Goal: Information Seeking & Learning: Check status

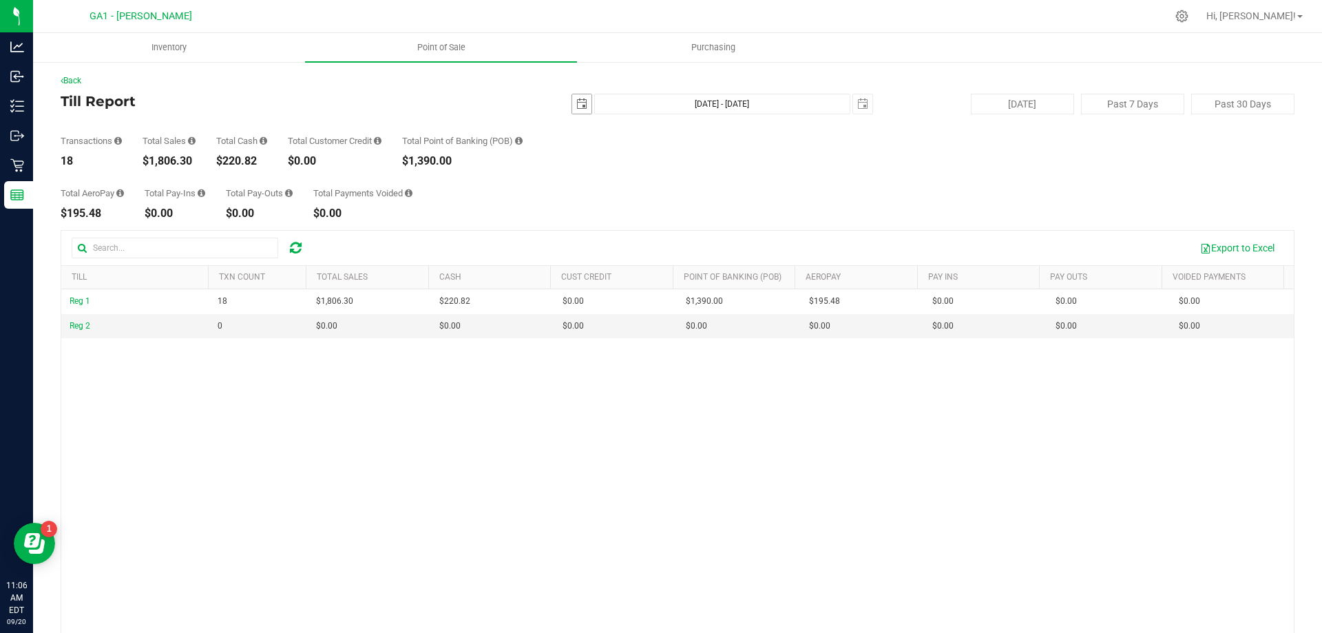
click at [577, 107] on span "select" at bounding box center [581, 103] width 11 height 11
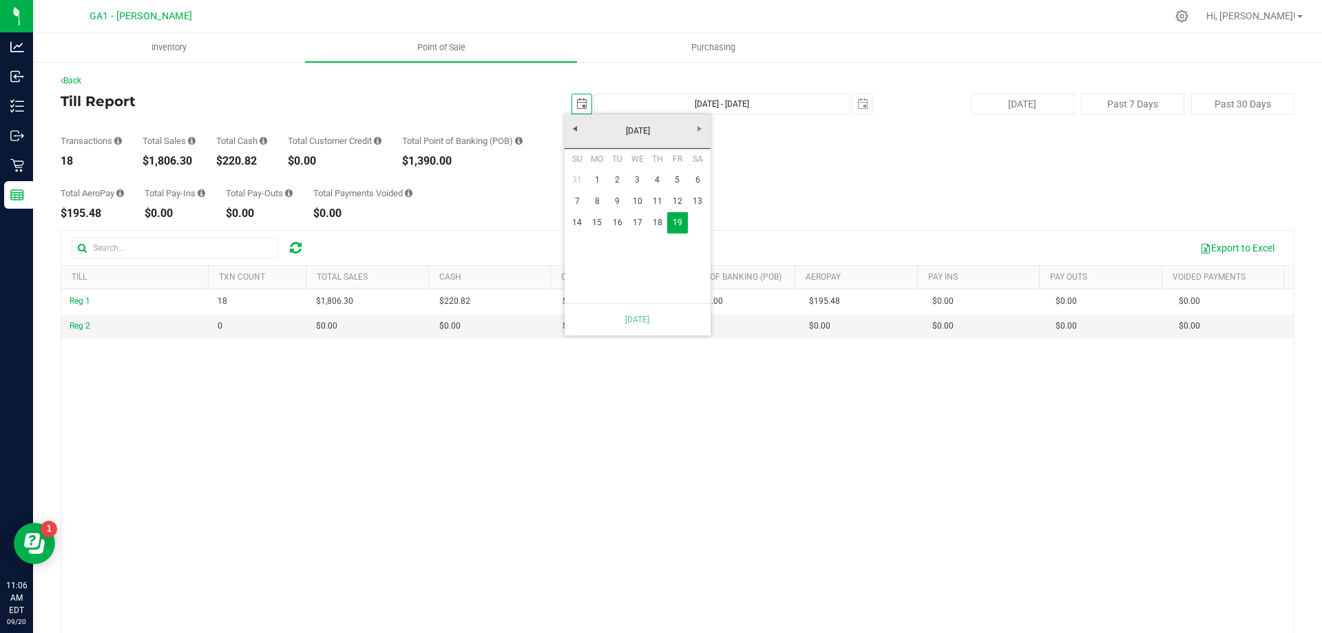
click at [577, 107] on span "select" at bounding box center [581, 103] width 11 height 11
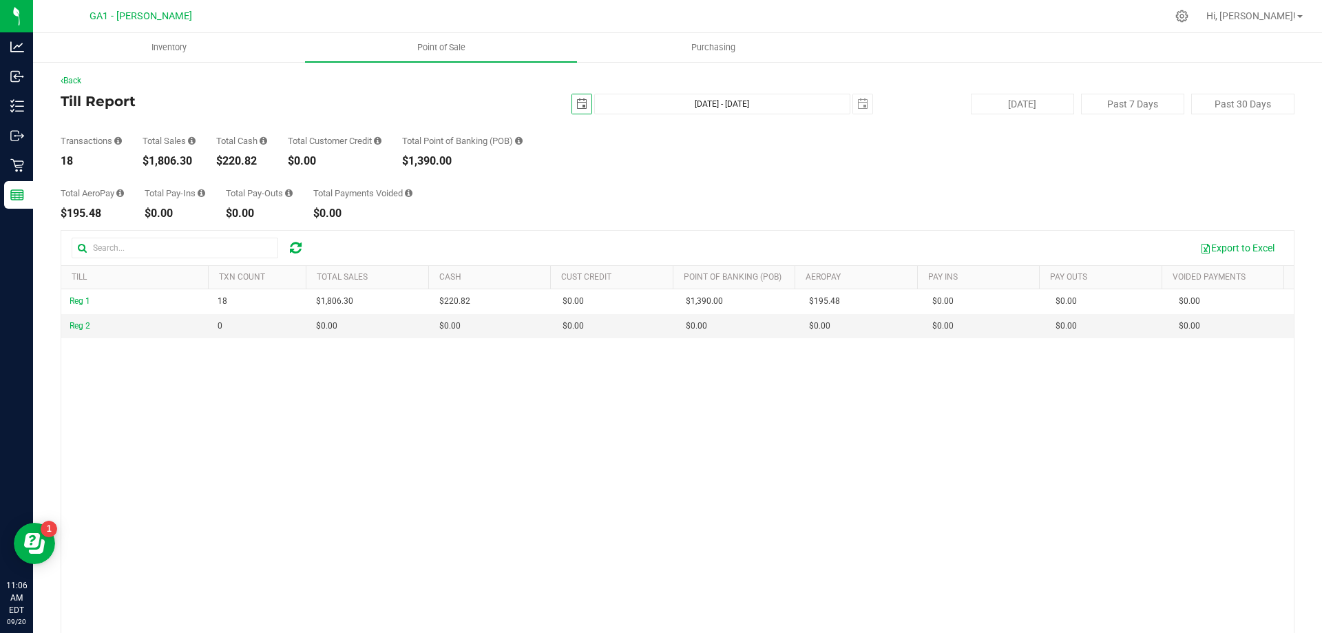
click at [1037, 114] on div "Transactions 18 Total Sales $1,806.30 Total Cash $220.82 Total Customer Credit …" at bounding box center [678, 140] width 1234 height 52
drag, startPoint x: 1052, startPoint y: 101, endPoint x: 1061, endPoint y: 96, distance: 9.9
click at [1061, 96] on button "Today" at bounding box center [1022, 104] width 103 height 21
type input "Sep 20, 2025 - Sep 20, 2025"
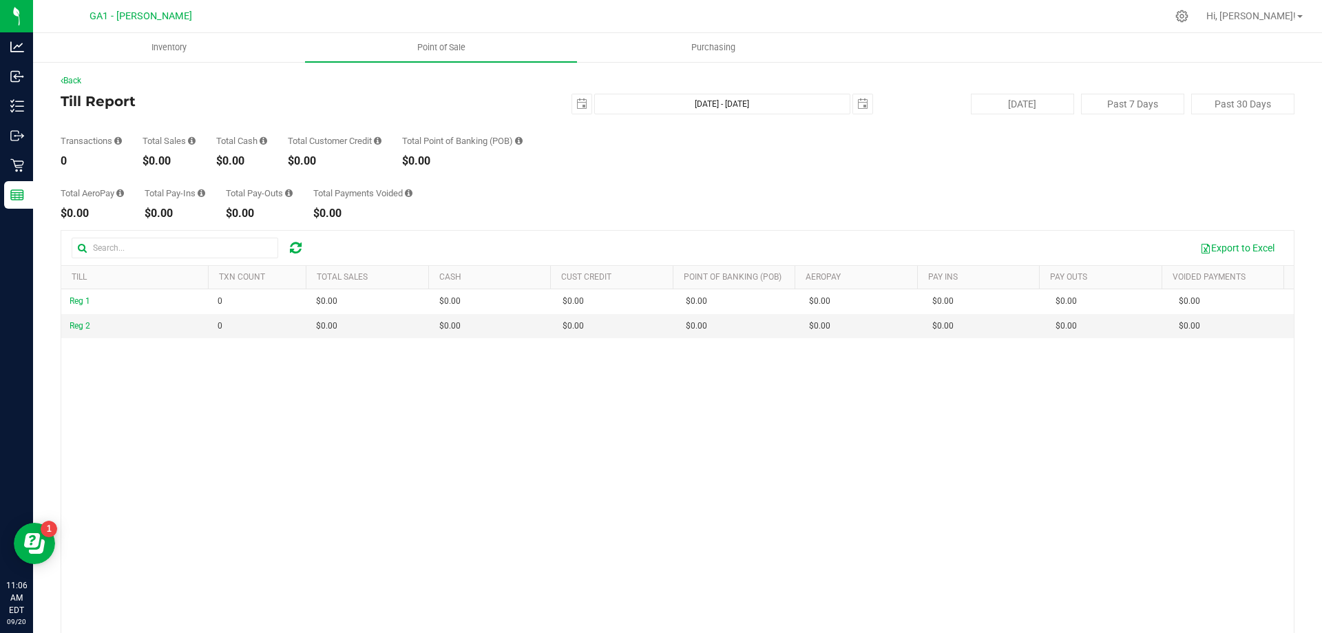
click at [975, 174] on div "Total AeroPay $0.00 Total Pay-Ins $0.00 Total Pay-Outs $0.00 Total Payments Voi…" at bounding box center [678, 193] width 1234 height 52
click at [899, 193] on div "Total AeroPay $0.00 Total Pay-Ins $0.00 Total Pay-Outs $0.00 Total Payments Voi…" at bounding box center [678, 193] width 1234 height 52
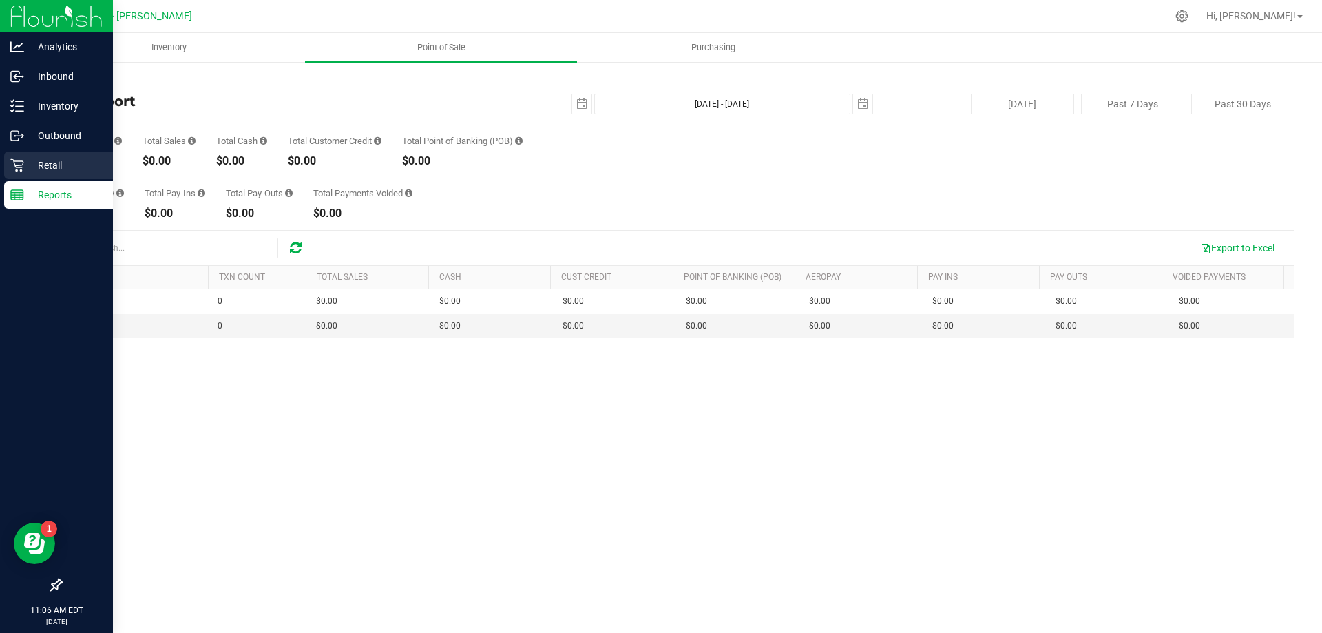
click at [31, 171] on p "Retail" at bounding box center [65, 165] width 83 height 17
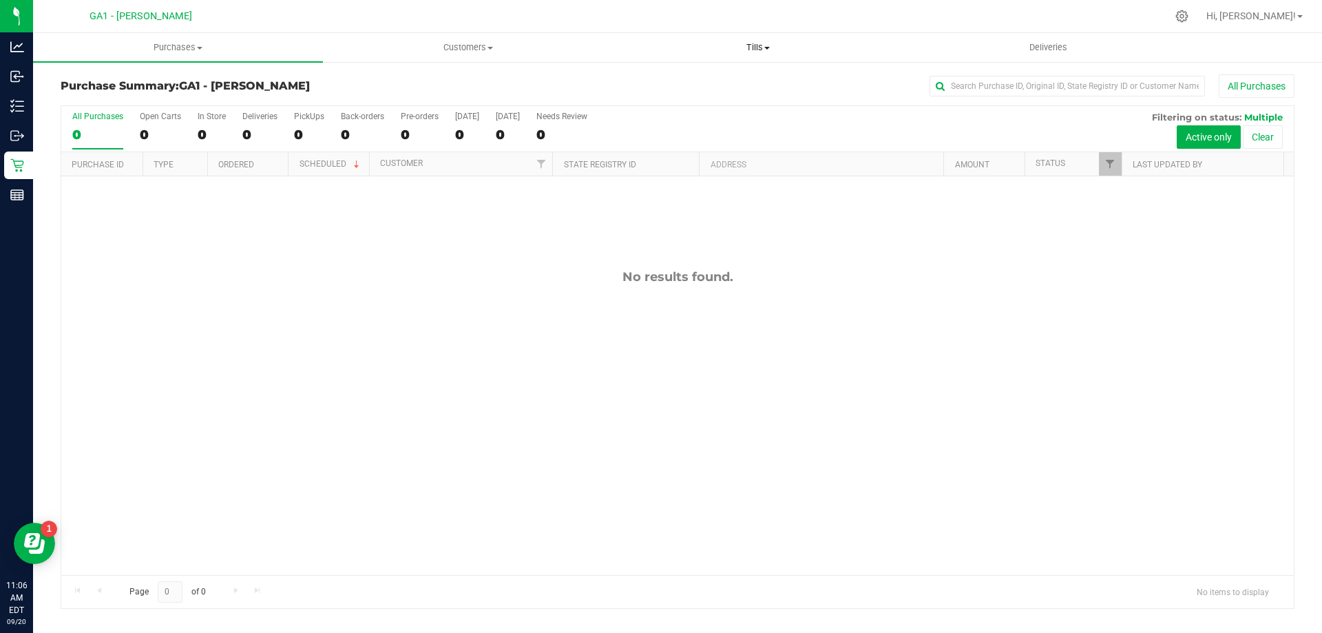
click at [751, 46] on span "Tills" at bounding box center [757, 47] width 288 height 12
click at [734, 80] on li "Manage tills" at bounding box center [758, 83] width 290 height 17
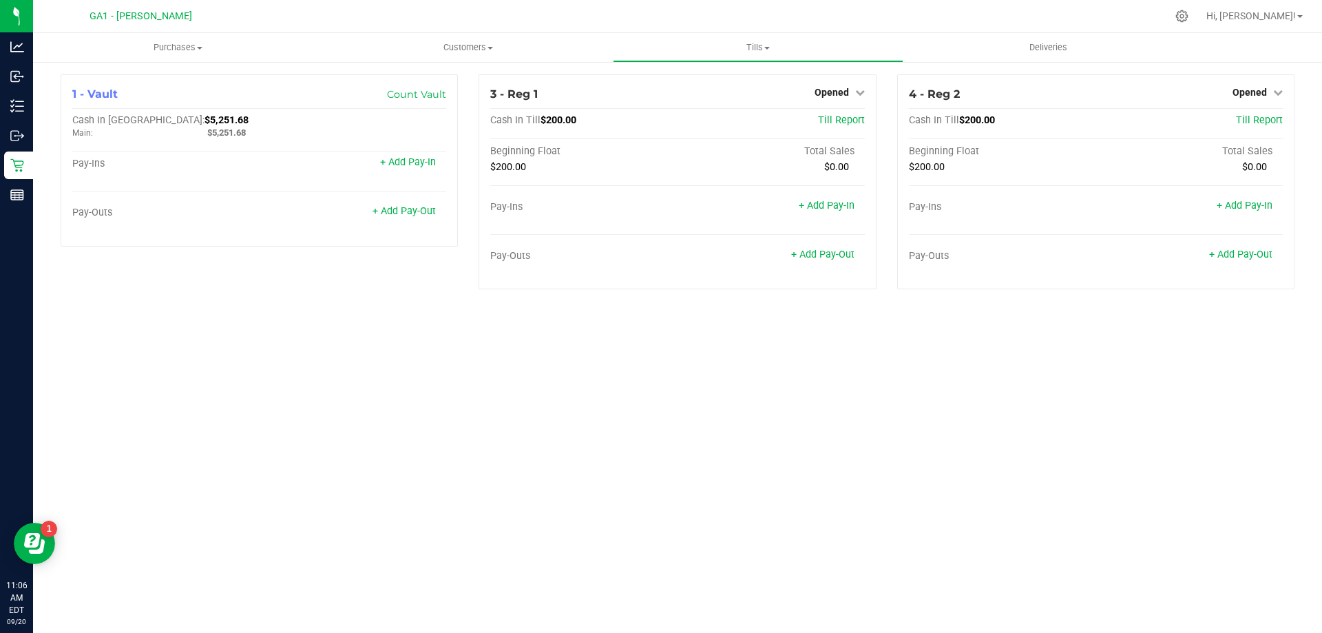
click at [810, 364] on div "Purchases Summary of purchases Fulfillment All purchases Customers All customer…" at bounding box center [677, 333] width 1289 height 600
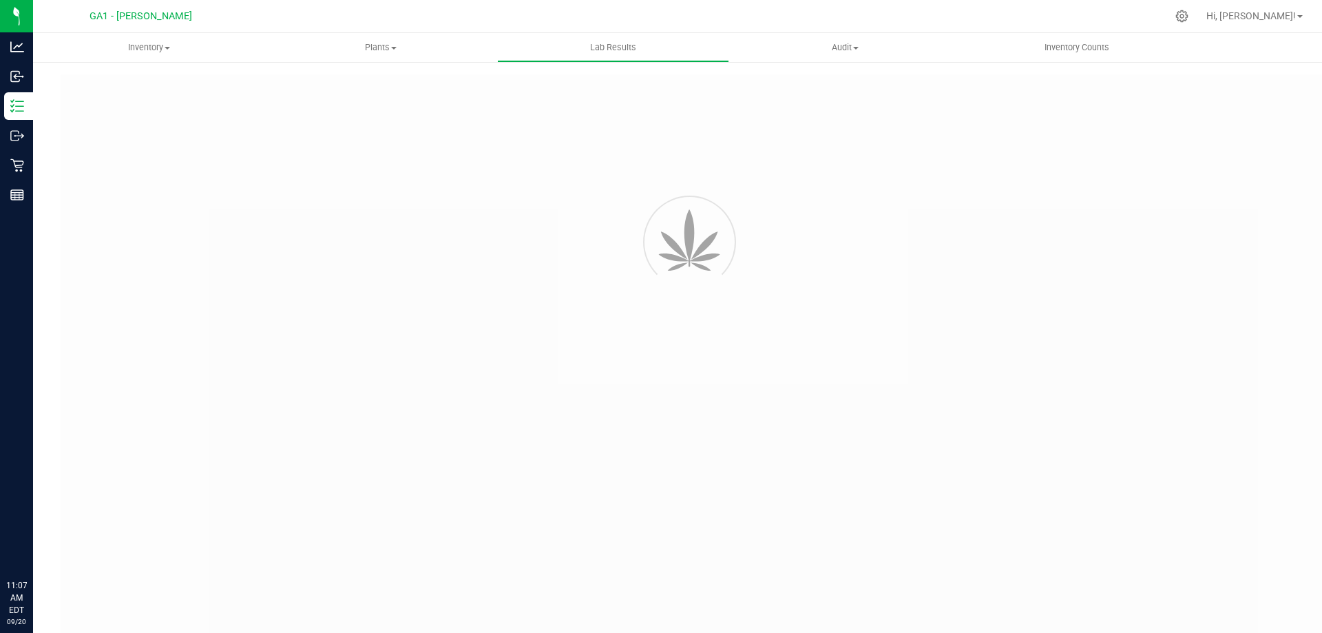
type input "GABSGMF-20250102-015"
type input "[PERSON_NAME]-010625-7407"
type input "GABSGMF-20250102-015"
type input "[DATE] 8:22 AM"
type input "01/13/2026"
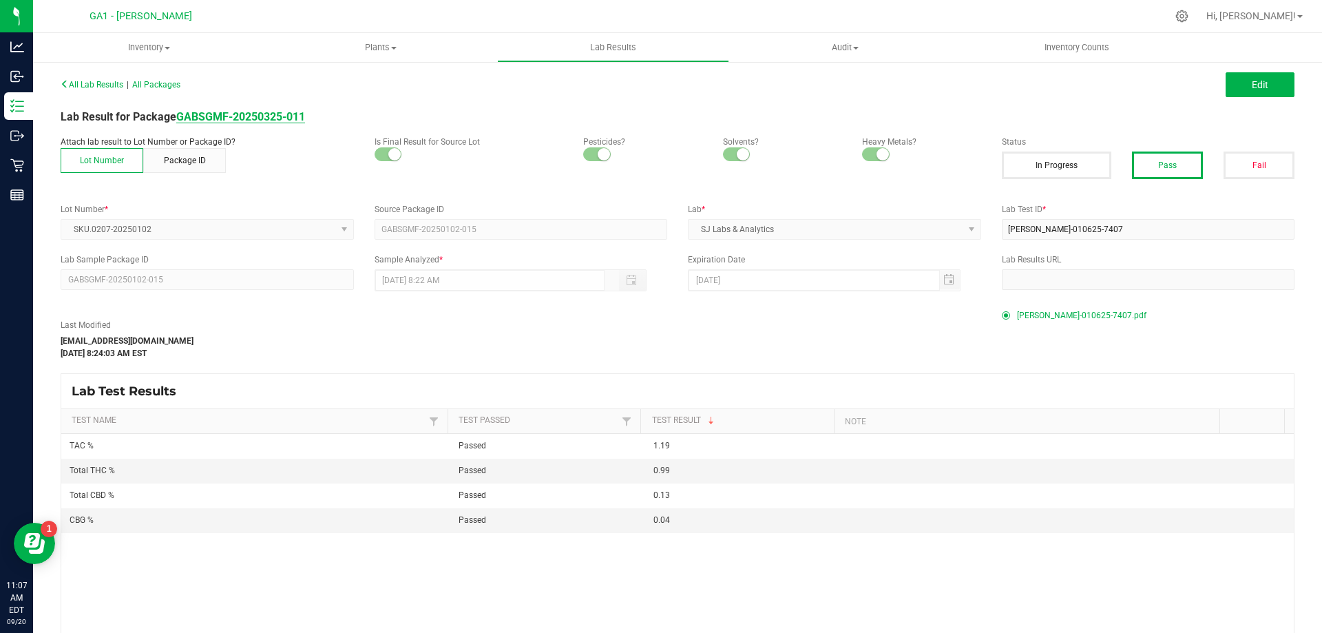
click at [269, 119] on strong "GABSGMF-20250325-011" at bounding box center [240, 116] width 129 height 13
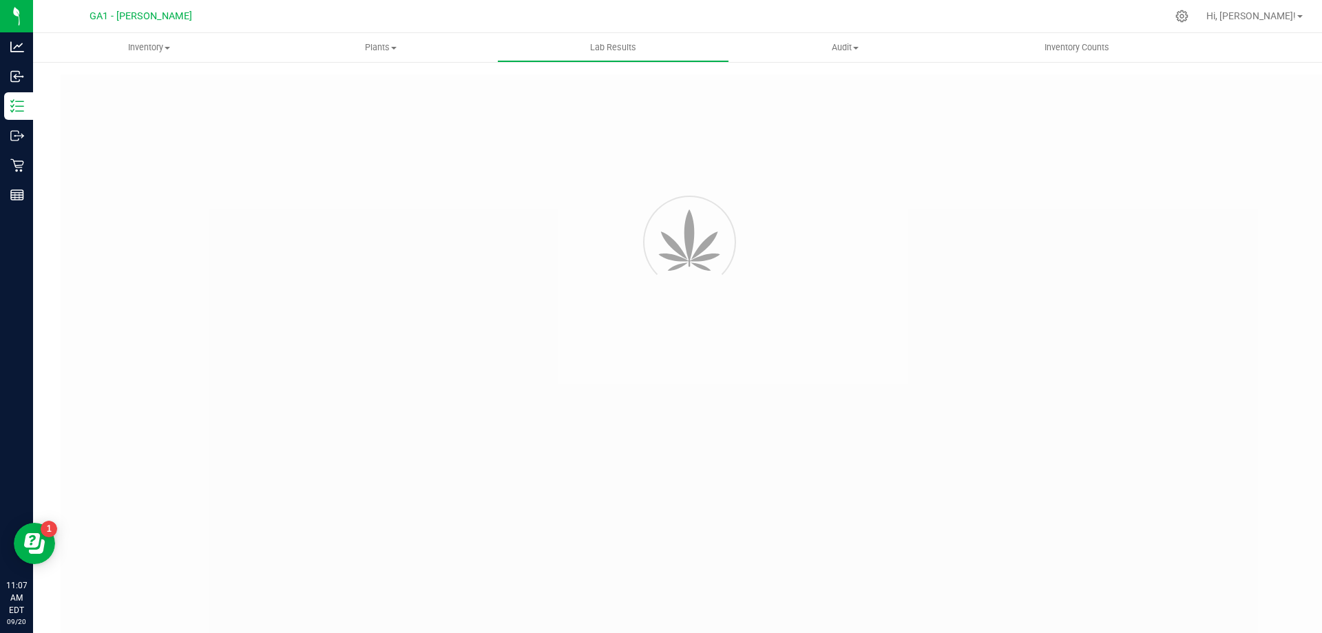
type input "GABSGMF-20240904-001"
type input "[PERSON_NAME]-090525-0004"
type input "GABSGMF-20240904-001"
type input "[DATE] 4:00 AM"
type input "[DATE]"
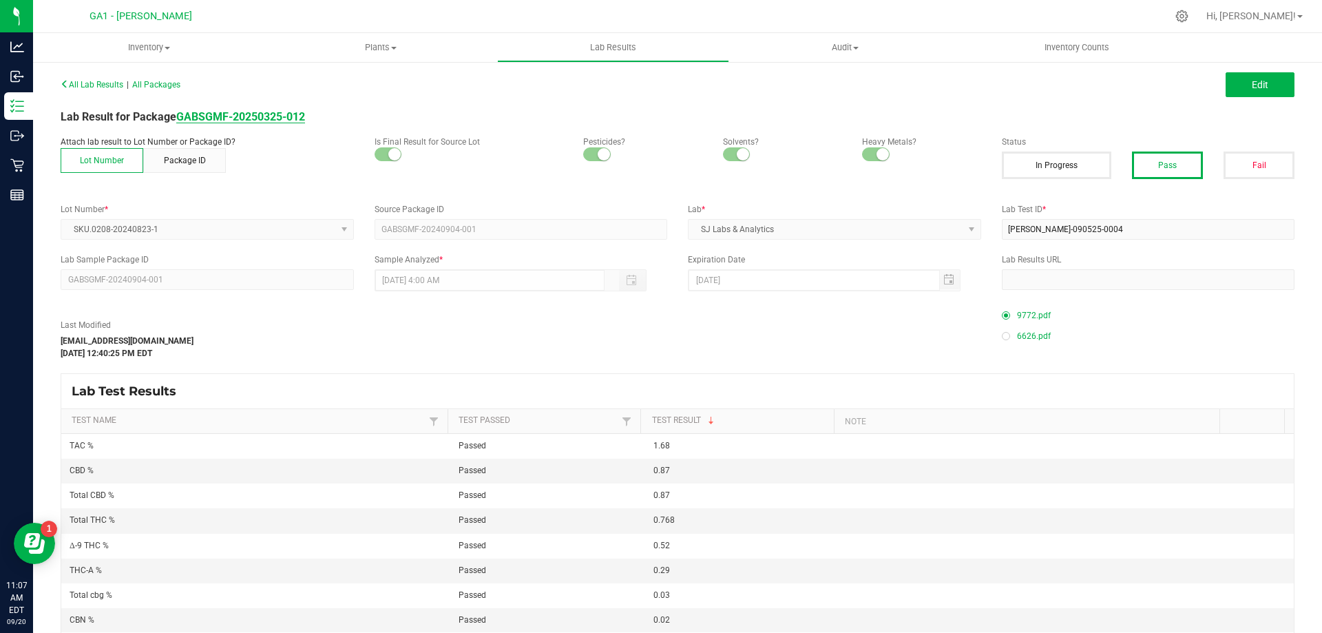
click at [271, 113] on strong "GABSGMF-20250325-012" at bounding box center [240, 116] width 129 height 13
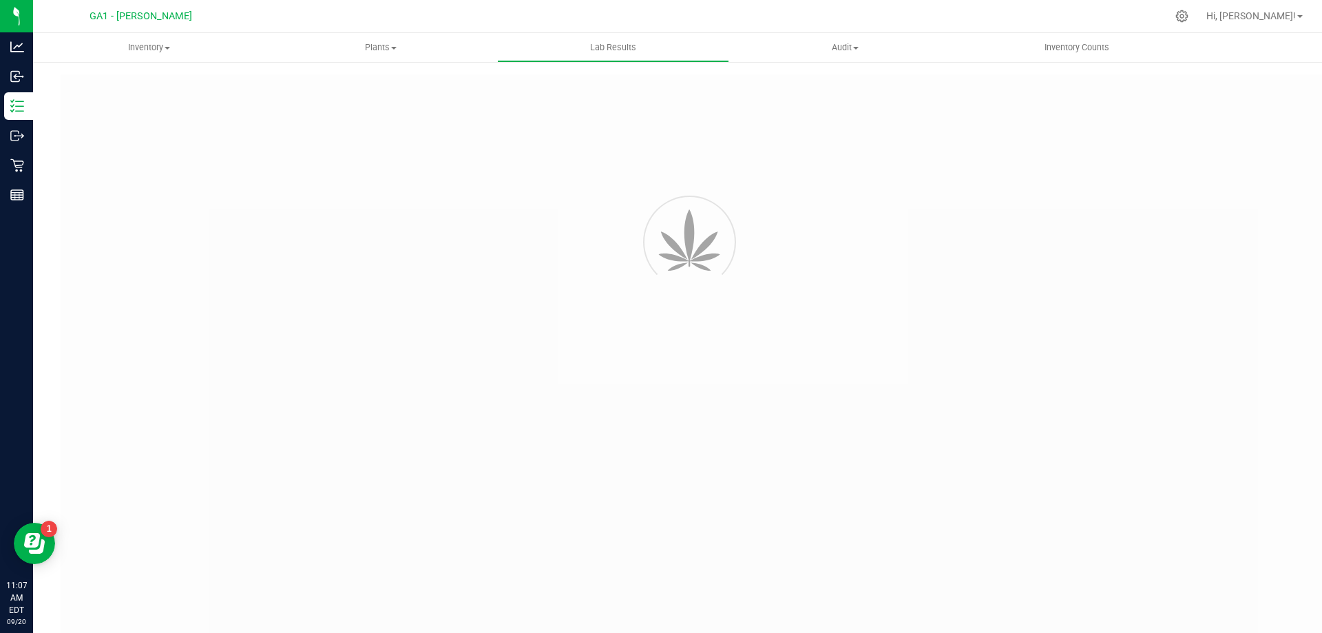
type input "GABSGMF-20250102-018"
type input "SAM-010625-7408"
type input "GABSGMF-20250102-018"
type input "01/13/2025 8:24 AM"
type input "01/13/2026"
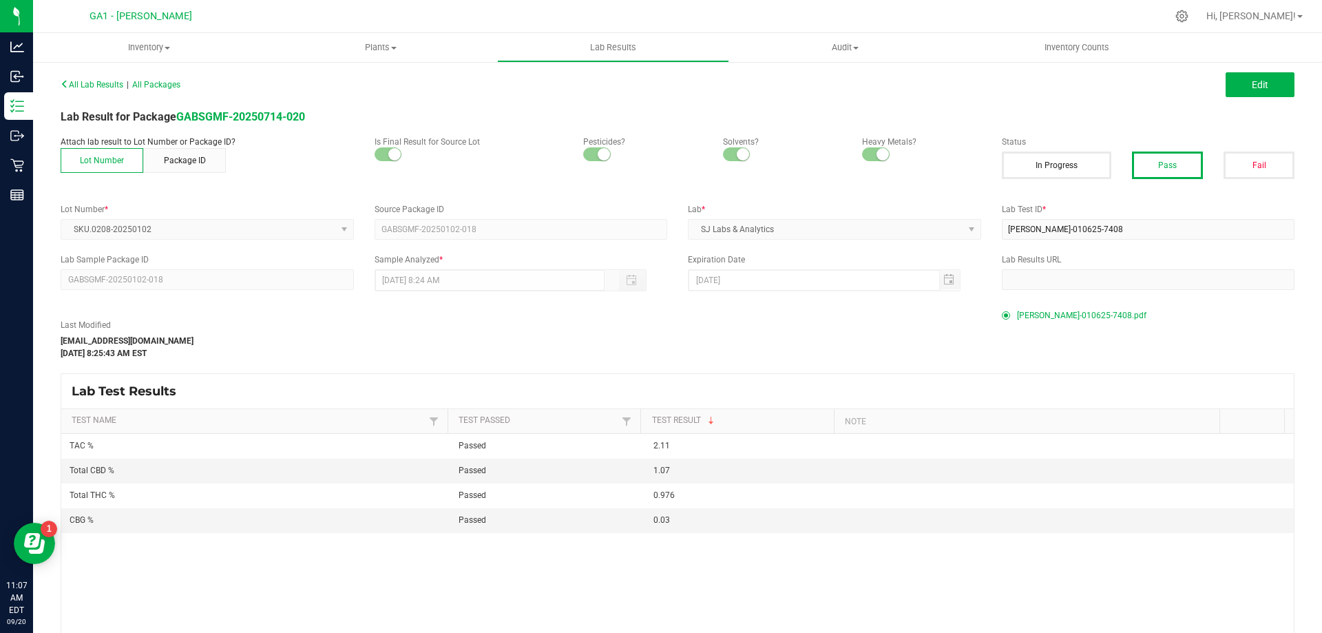
click at [240, 107] on div "All Lab Results | All Packages Edit Lab Result for Package GABSGMF-20250714-020…" at bounding box center [678, 388] width 1234 height 629
click at [239, 112] on strong "GABSGMF-20250714-020" at bounding box center [240, 116] width 129 height 13
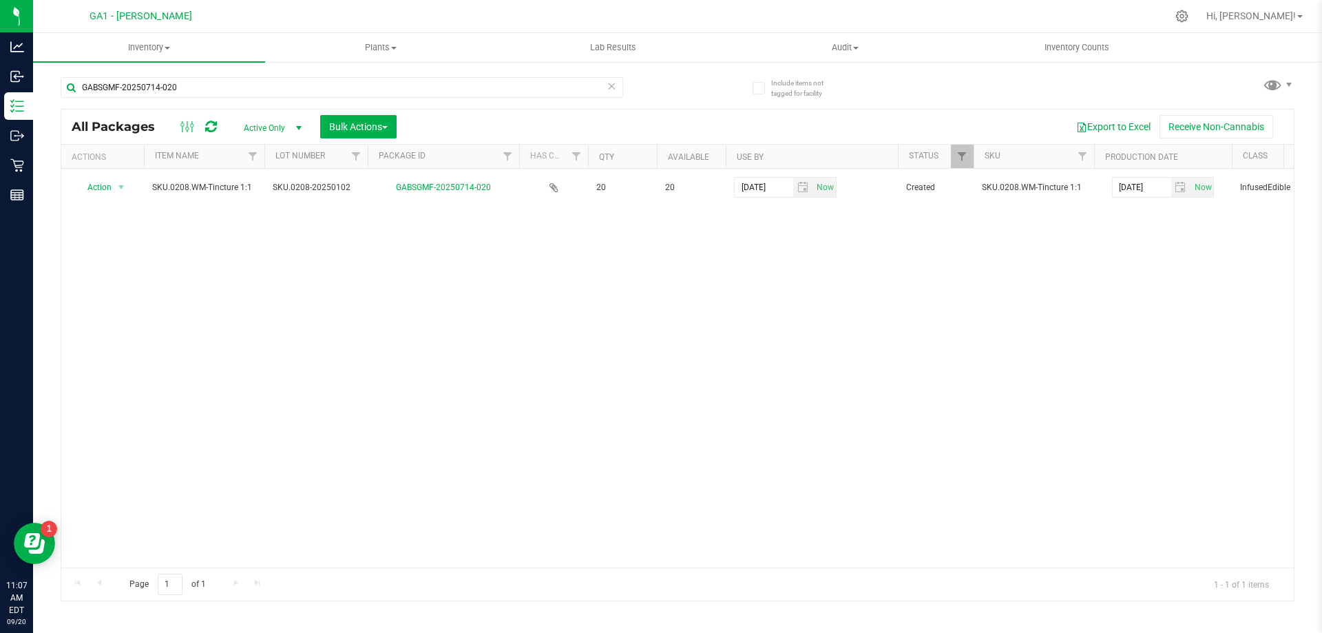
click at [344, 229] on div "Action Action Adjust qty Create package Edit attributes Global inventory Locate…" at bounding box center [677, 368] width 1232 height 399
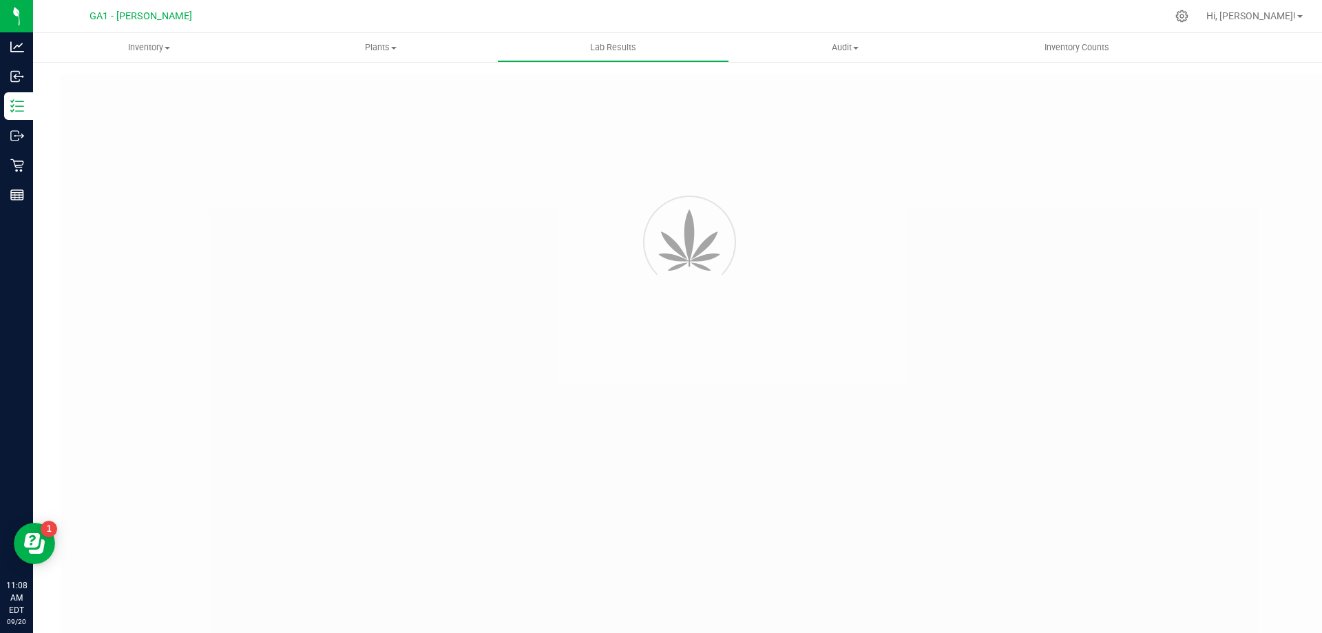
type input "GABSGMF-20241004-001"
type input "SAM-100424-6838"
type input "GABSGMF-20241004-001"
type input "10/14/2024 9:20 AM"
type input "10/14/2025"
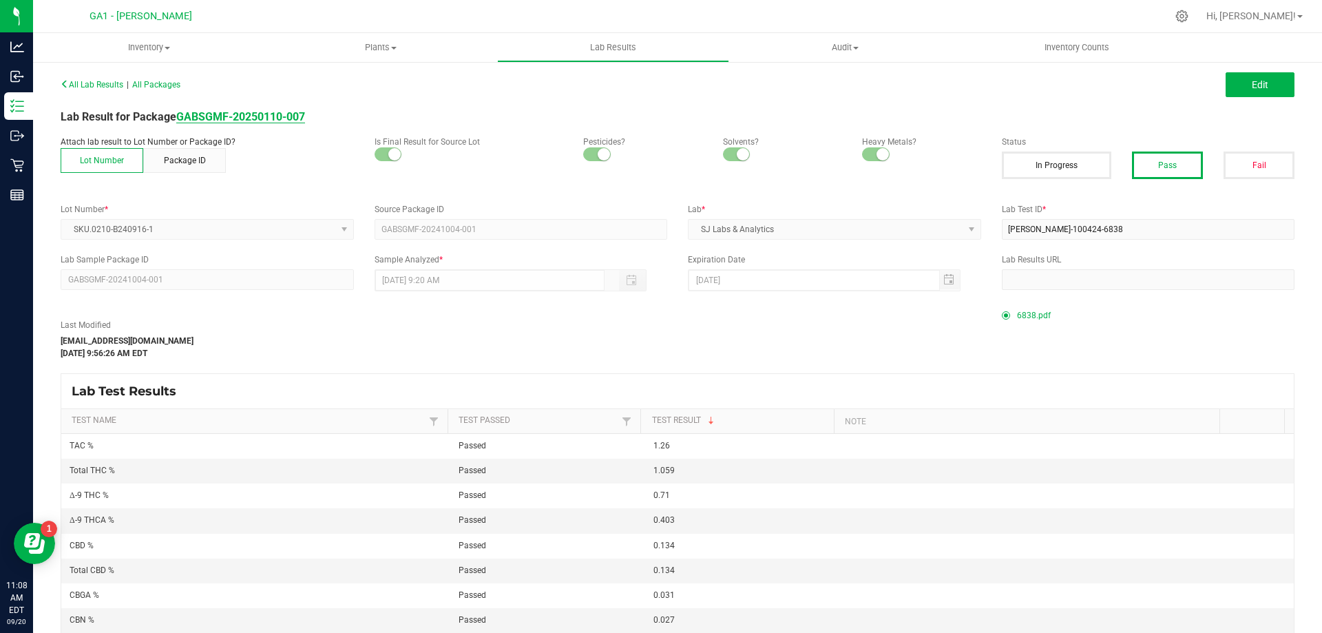
click at [261, 112] on strong "GABSGMF-20250110-007" at bounding box center [240, 116] width 129 height 13
click at [251, 119] on strong "GABSGMF-20250325-012" at bounding box center [240, 116] width 129 height 13
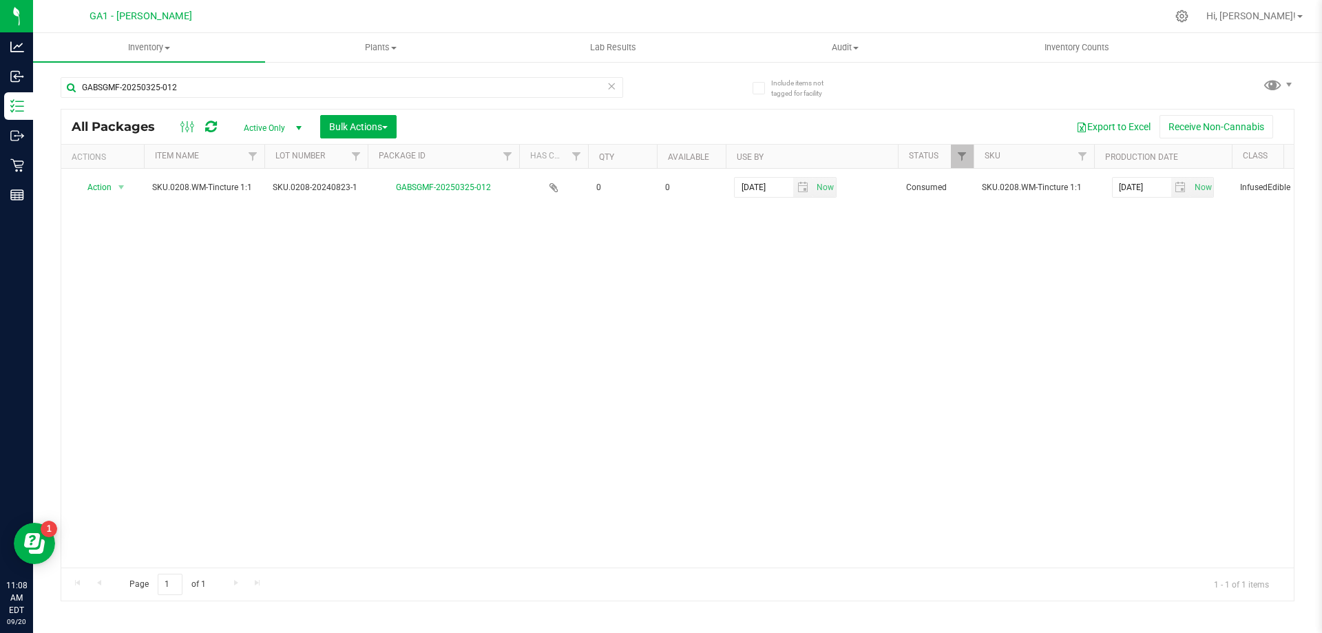
click at [415, 288] on div "Action Action Adjust qty Edit attributes Global inventory Locate package Packag…" at bounding box center [677, 368] width 1232 height 399
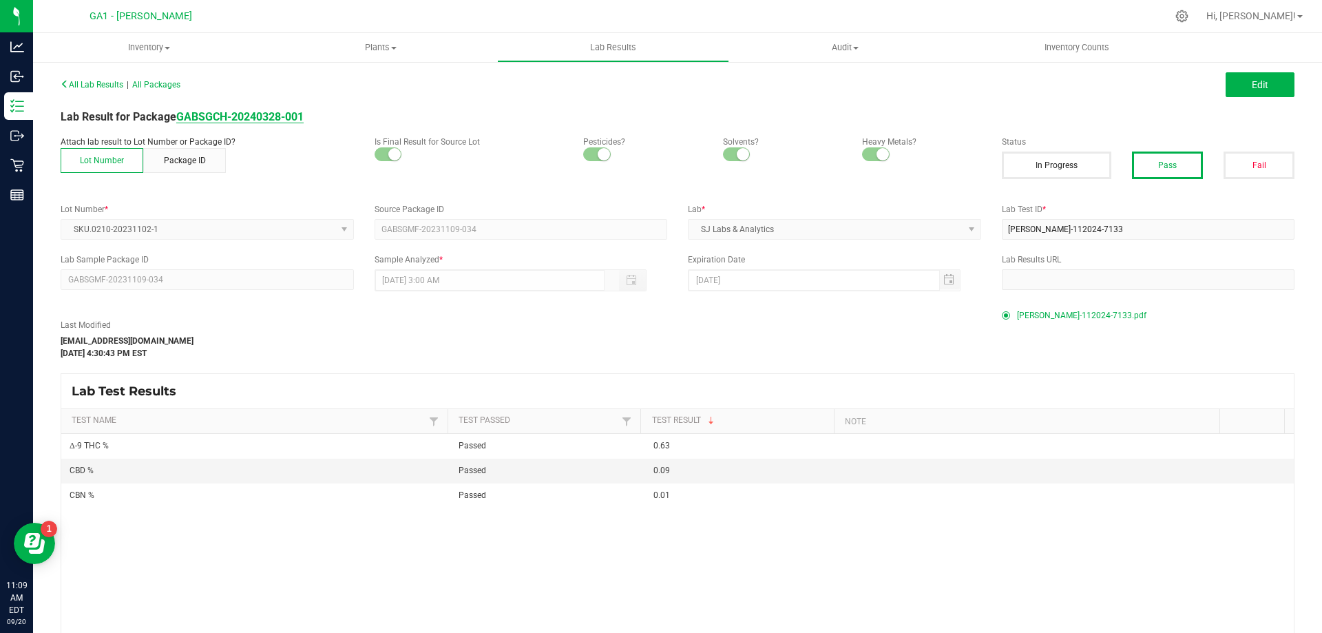
click at [205, 119] on strong "GABSGCH-20240328-001" at bounding box center [239, 116] width 127 height 13
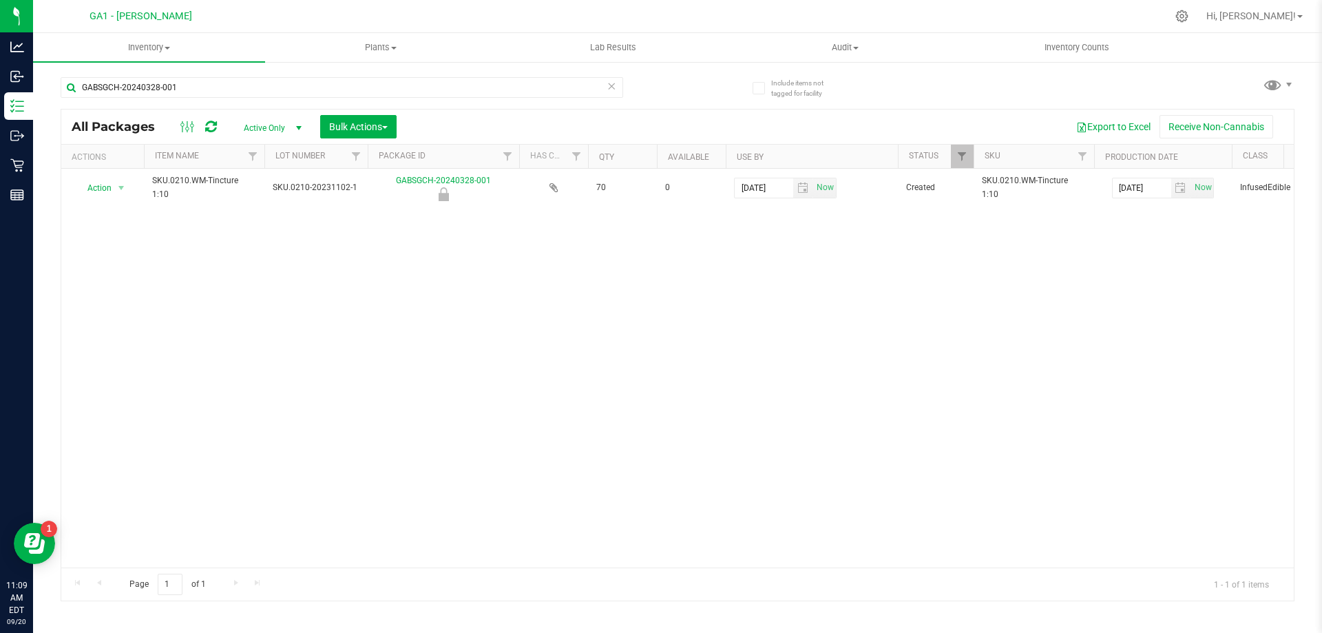
click at [354, 302] on div "Action Action Edit attributes Global inventory Locate package Mark as sample Pa…" at bounding box center [677, 368] width 1232 height 399
click at [337, 289] on div "Action Action Edit attributes Global inventory Locate package Mark as sample Pa…" at bounding box center [677, 368] width 1232 height 399
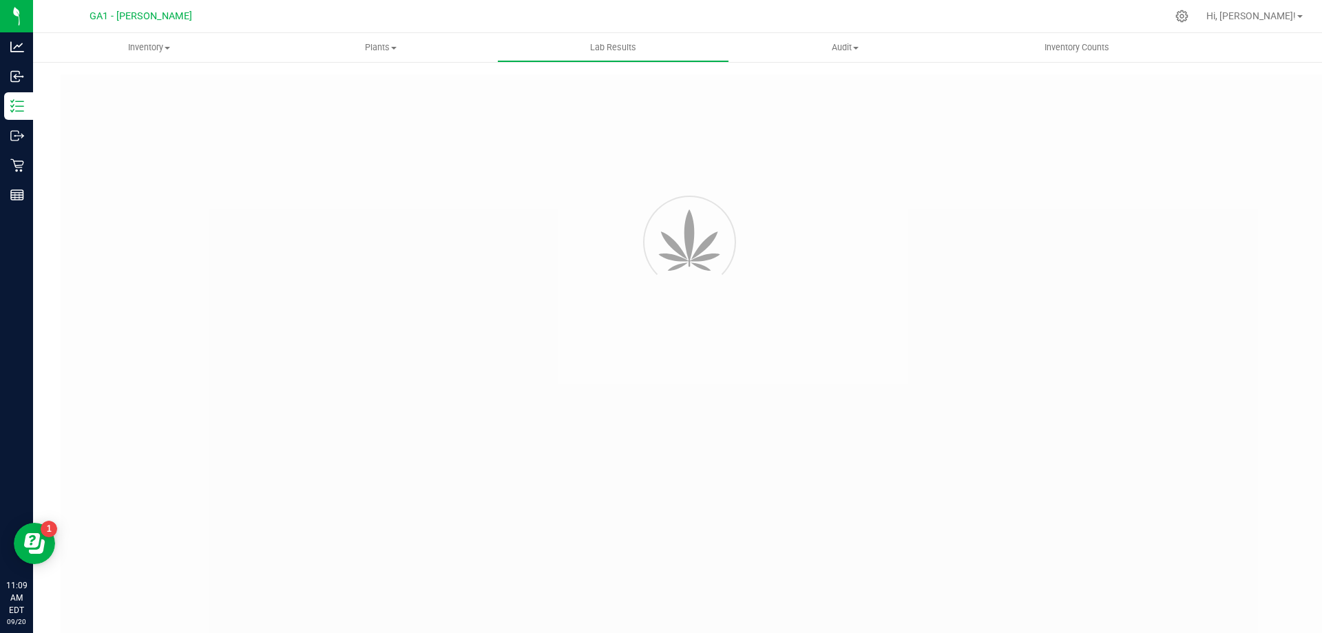
type input "GABSGMF-20240904-001"
type input "[PERSON_NAME]-090525-0004"
type input "GABSGMF-20240904-001"
type input "[DATE] 4:00 AM"
type input "[DATE]"
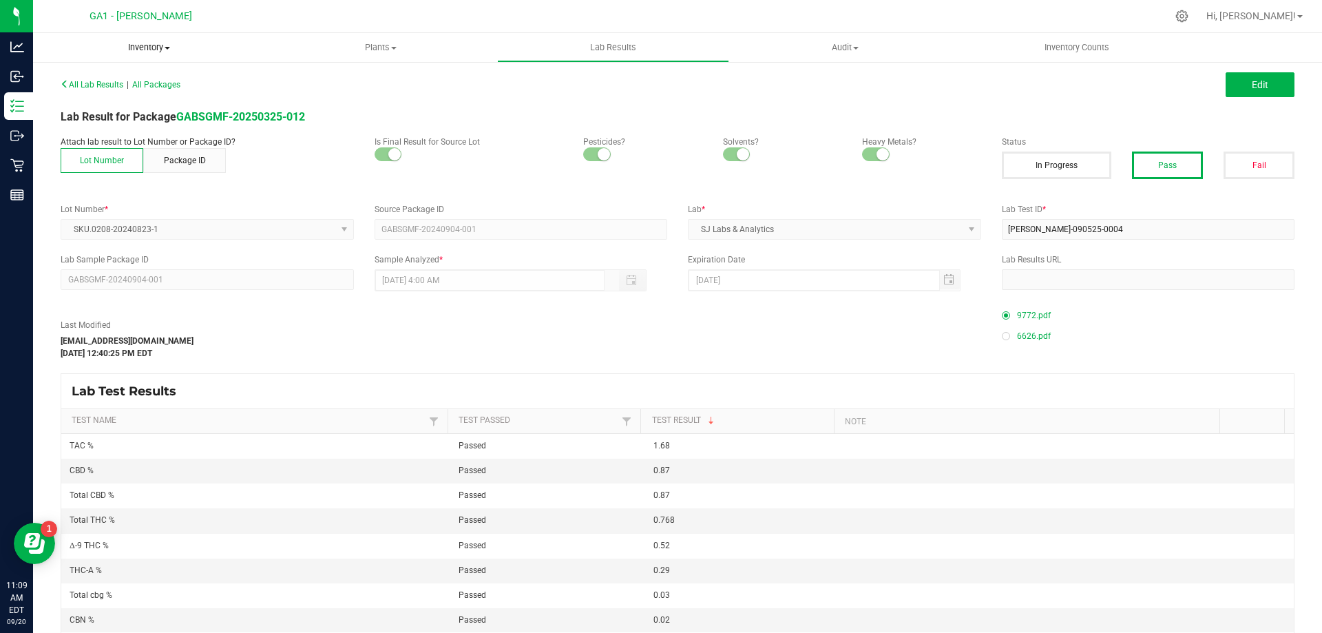
click at [143, 50] on span "Inventory" at bounding box center [149, 47] width 232 height 12
click at [106, 77] on span "All packages" at bounding box center [80, 83] width 94 height 12
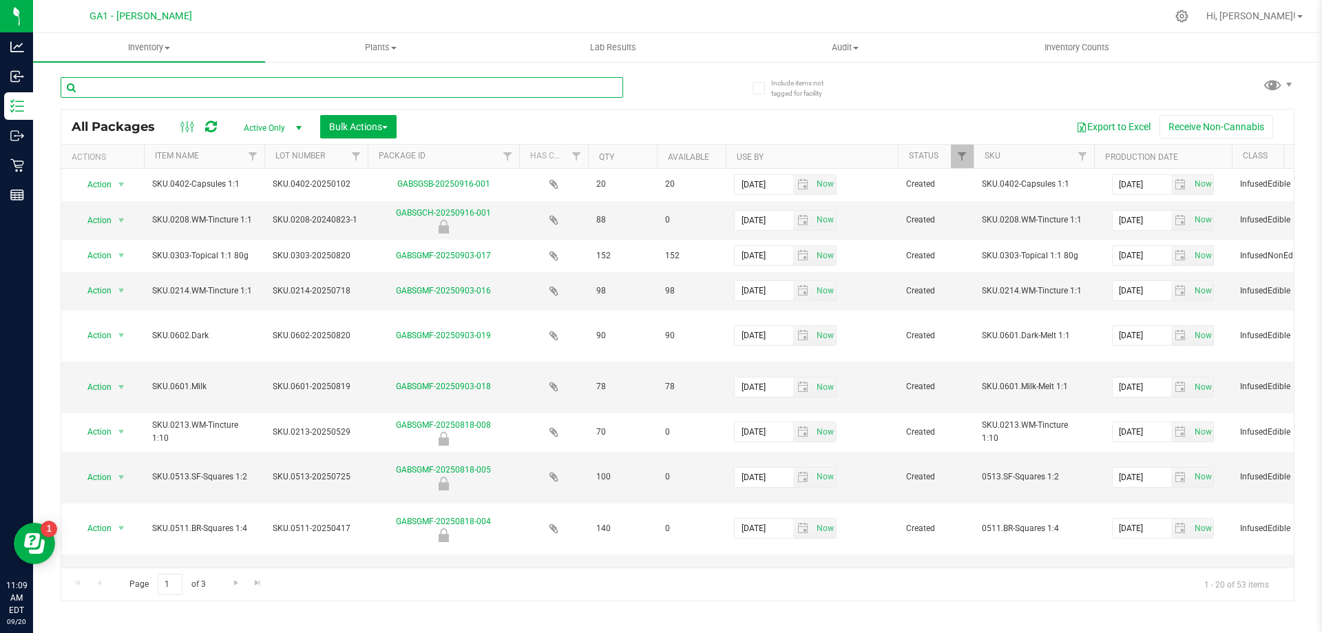
click at [172, 84] on input "text" at bounding box center [342, 87] width 563 height 21
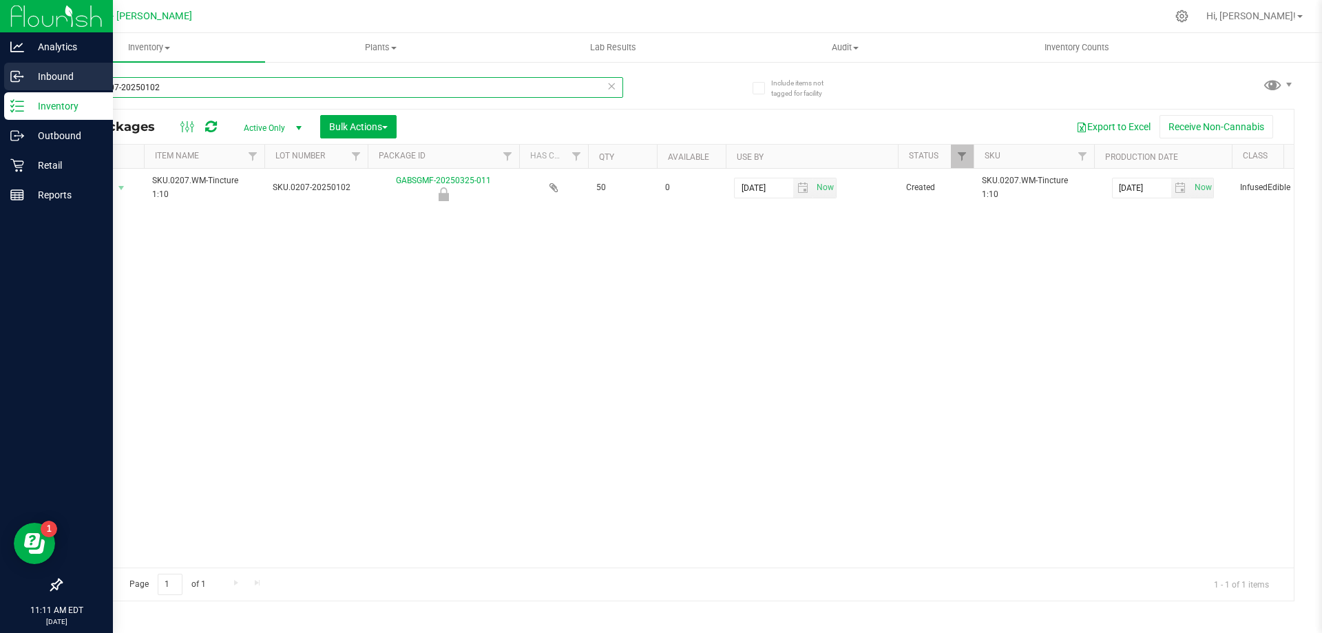
drag, startPoint x: 268, startPoint y: 78, endPoint x: 0, endPoint y: 70, distance: 268.0
click at [0, 70] on div "Analytics Inbound Inventory Outbound Retail Reports 11:11 AM EDT 09/20/2025 09/…" at bounding box center [661, 316] width 1322 height 633
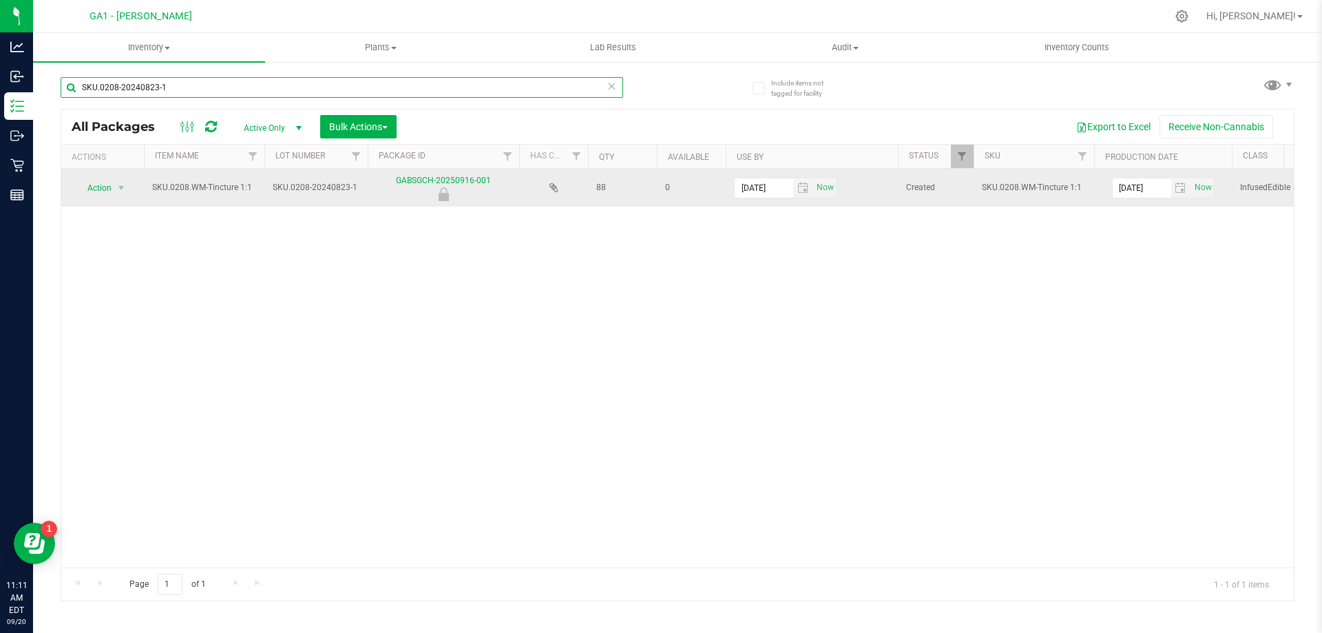
type input "SKU.0208-20240823-1"
drag, startPoint x: 145, startPoint y: 187, endPoint x: 441, endPoint y: 189, distance: 296.1
click at [441, 189] on tr "Action Action Edit attributes Global inventory Locate package Mark as sample Pa…" at bounding box center [928, 188] width 1735 height 38
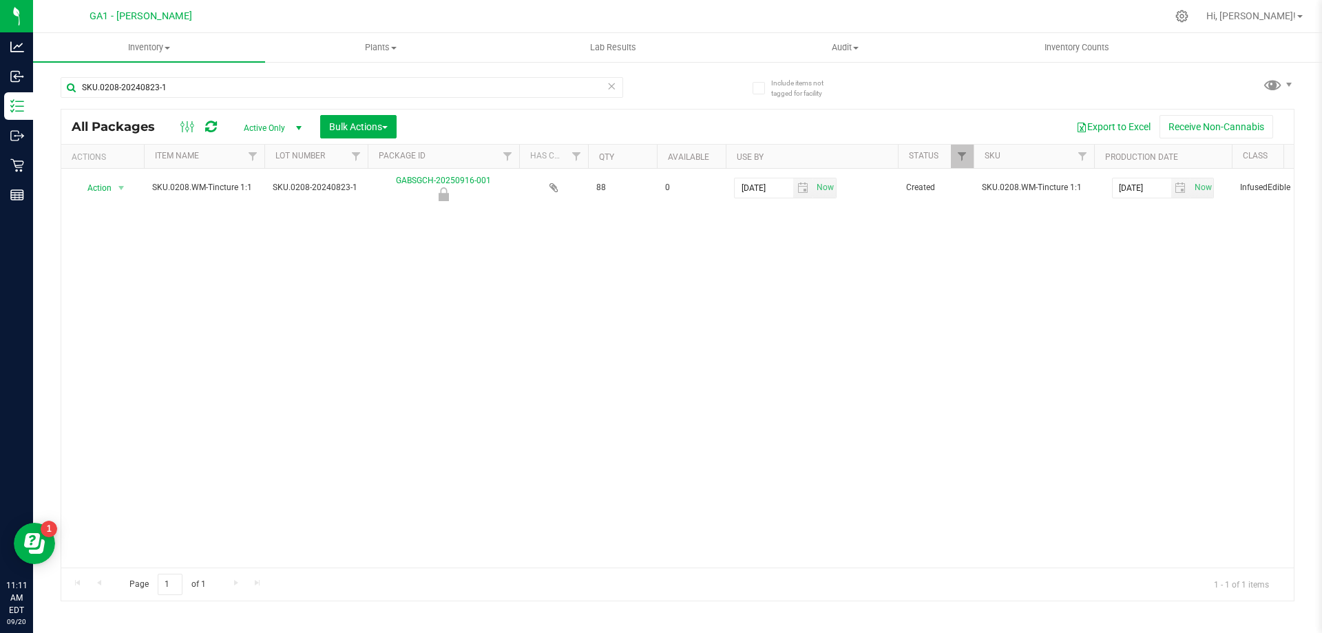
copy tr "SKU.0208.WM-Tincture 1:1 SKU.0208-20240823-1 GABSGCH-20250916-001"
click at [612, 386] on div "Action Action Edit attributes Global inventory Locate package Mark as sample Pa…" at bounding box center [677, 368] width 1232 height 399
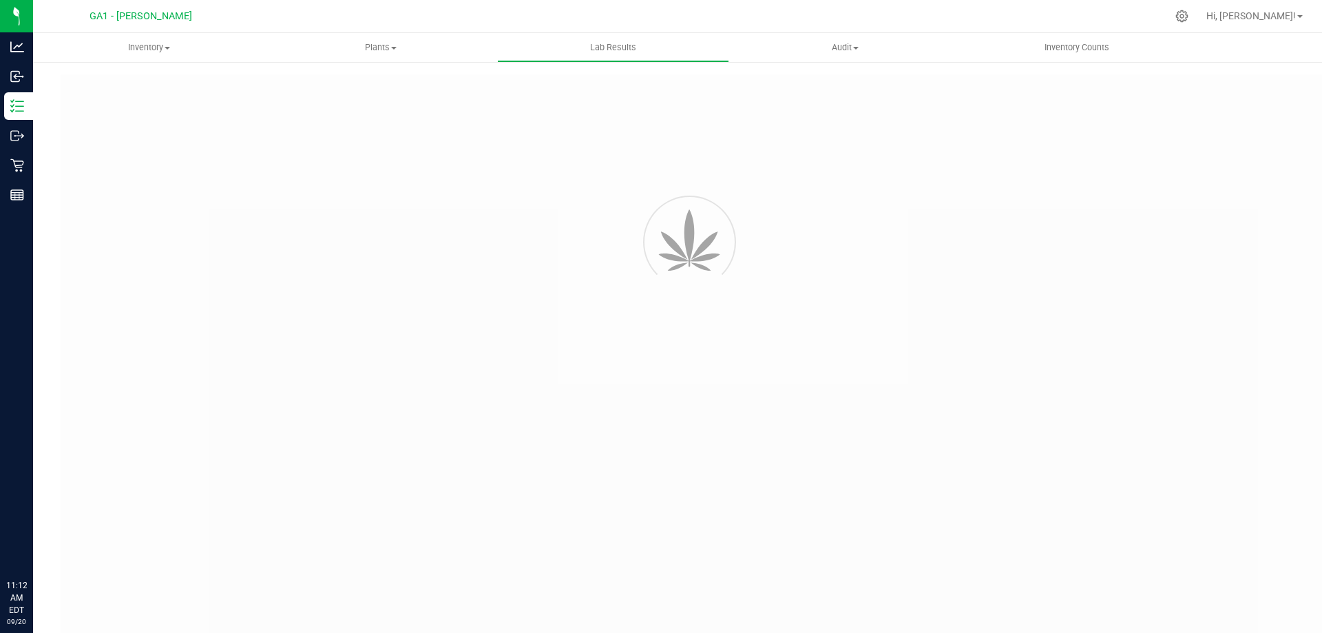
type input "GABSGMF-20240904-001"
type input "[PERSON_NAME]-090525-0004"
type input "GABSGMF-20240904-001"
type input "[DATE] 4:00 AM"
type input "[DATE]"
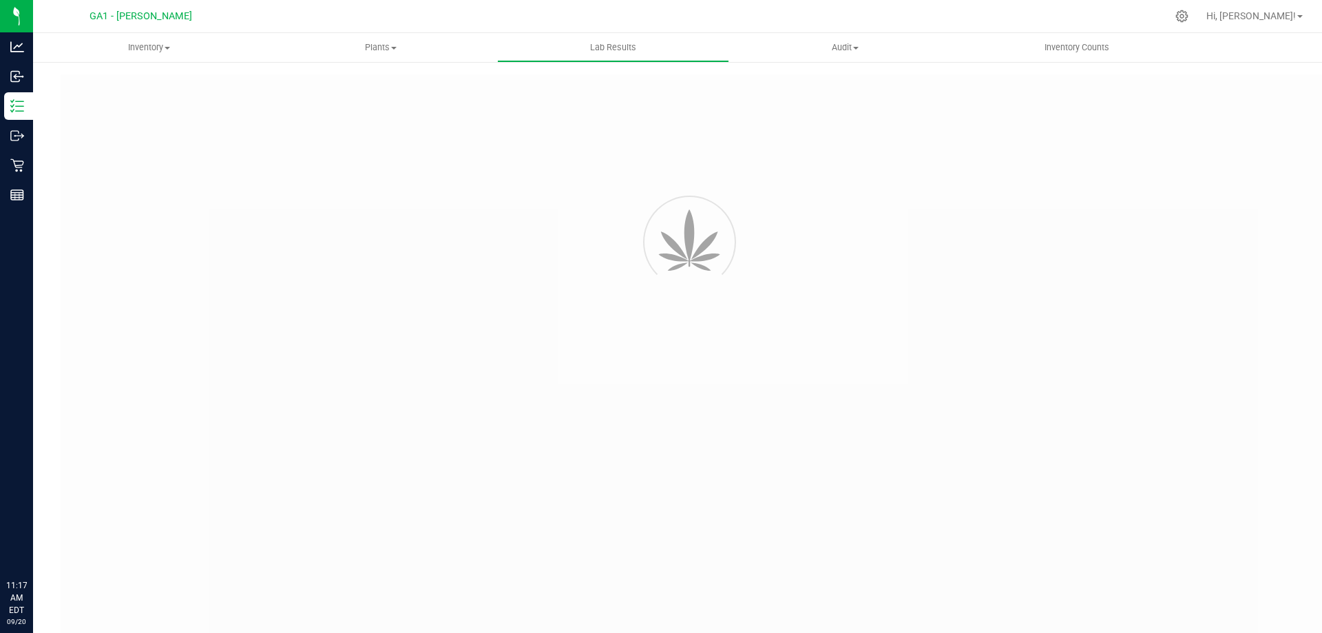
type input "GABSGMF-20241004-001"
type input "[PERSON_NAME]-100424-6838"
type input "GABSGMF-20241004-001"
type input "[DATE] 9:20 AM"
type input "[DATE]"
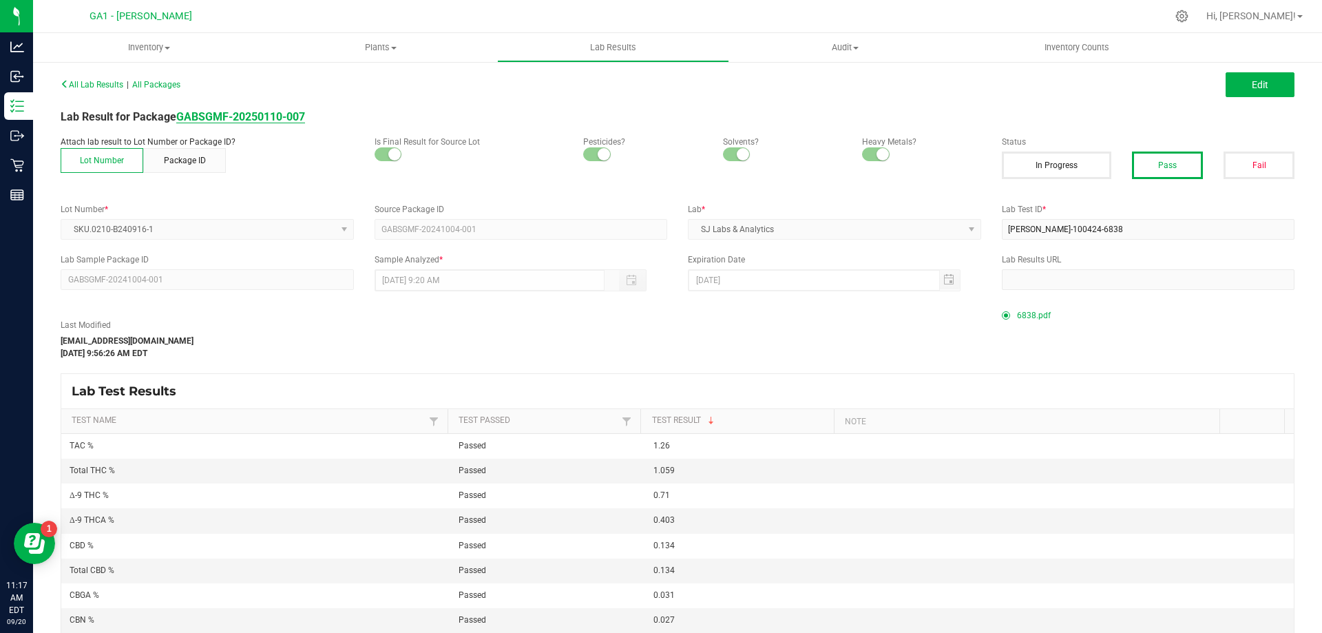
click at [263, 115] on strong "GABSGMF-20250110-007" at bounding box center [240, 116] width 129 height 13
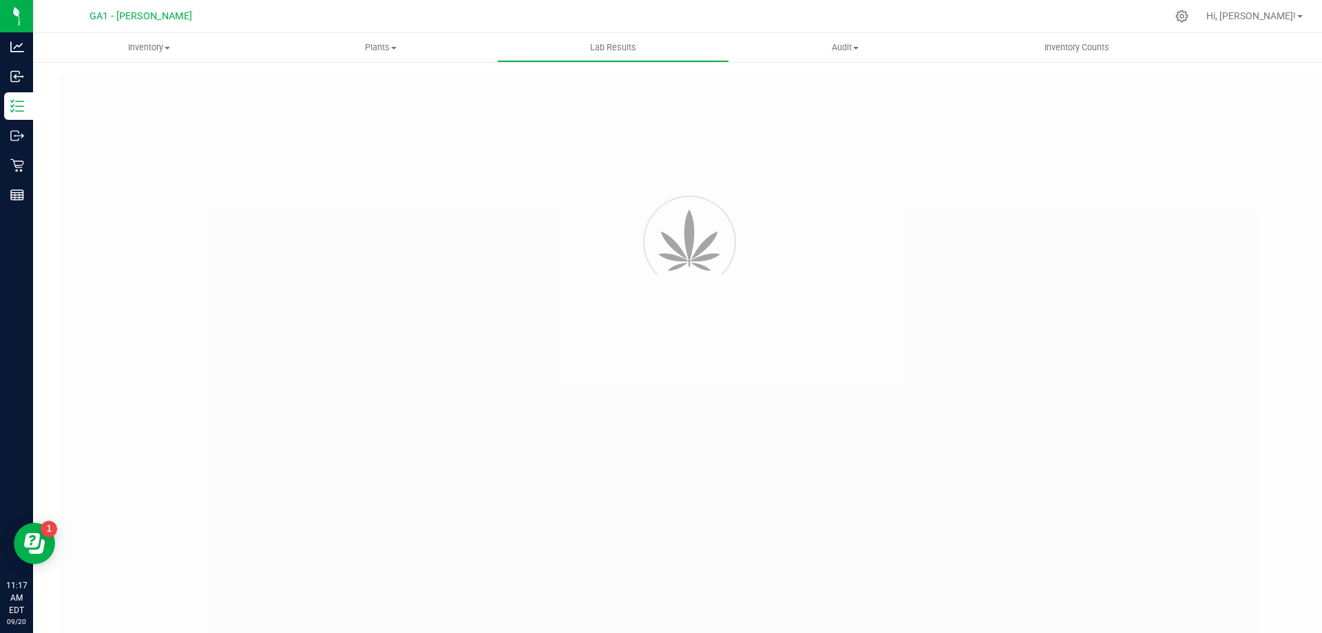
type input "GABSGMF-20240904-001"
type input "[PERSON_NAME]-090525-0004"
type input "GABSGMF-20240904-001"
type input "[DATE] 4:00 AM"
type input "[DATE]"
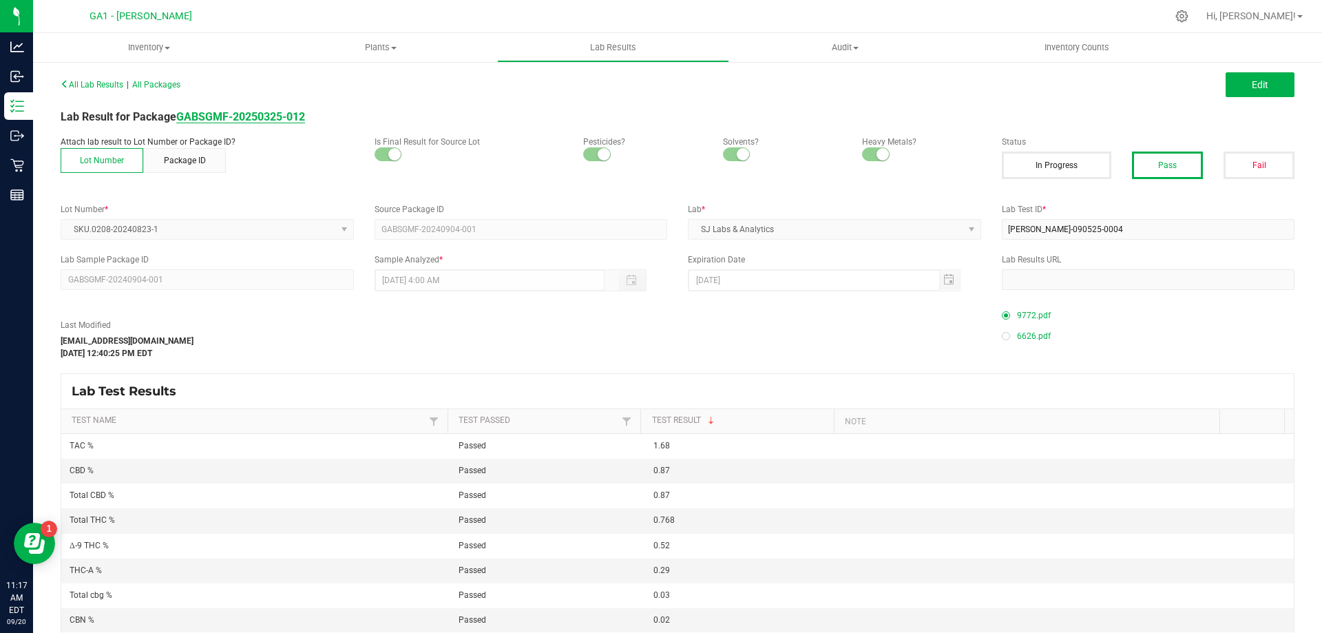
click at [262, 114] on strong "GABSGMF-20250325-012" at bounding box center [240, 116] width 129 height 13
click at [434, 92] on div "All Lab Results | All Packages Edit" at bounding box center [677, 84] width 1254 height 34
click at [346, 93] on div "All Lab Results | All Packages Edit" at bounding box center [677, 84] width 1254 height 34
click at [270, 120] on strong "GABSGMF-20250110-007" at bounding box center [240, 116] width 129 height 13
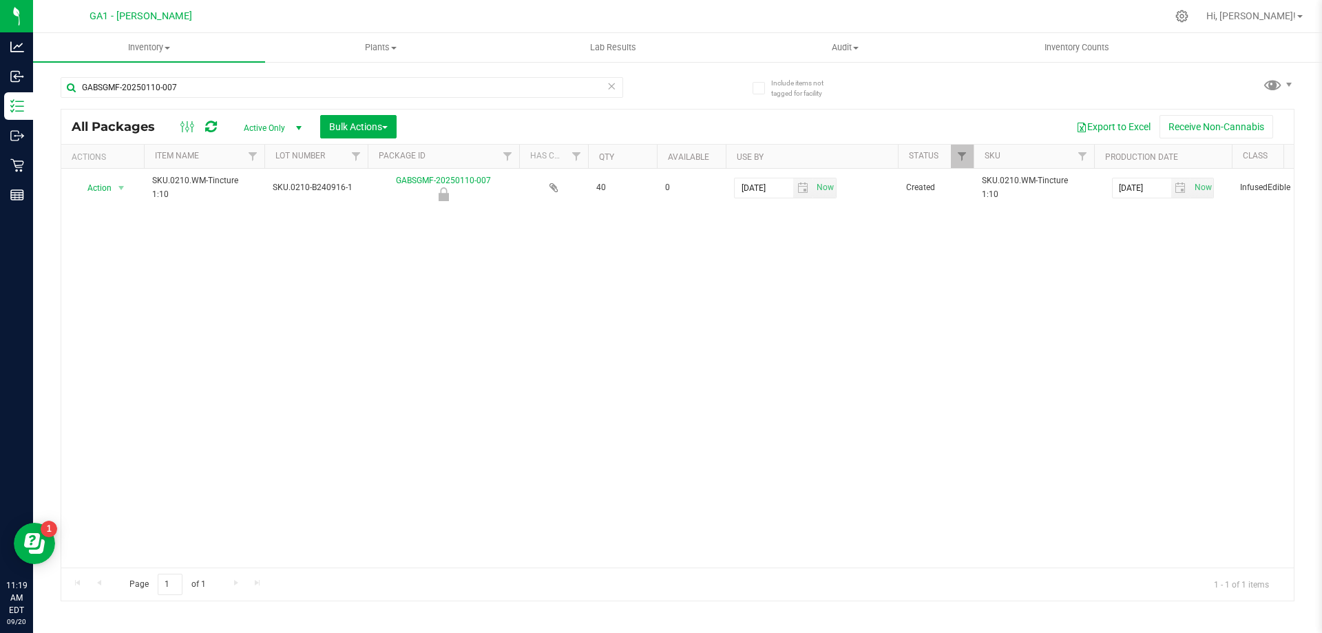
drag, startPoint x: 715, startPoint y: 322, endPoint x: 776, endPoint y: 246, distance: 97.4
click at [716, 321] on div "Action Action Edit attributes Global inventory Locate package Mark as sample Pa…" at bounding box center [677, 368] width 1232 height 399
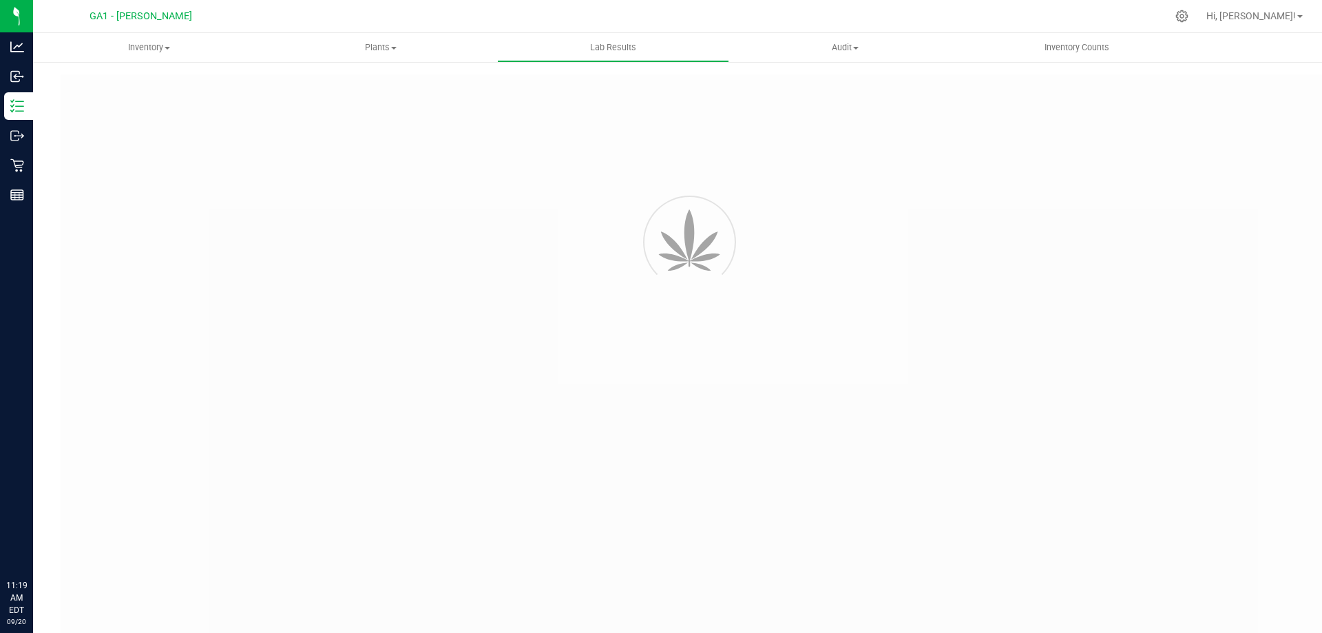
type input "GABSGMF-20231109-034"
type input "[PERSON_NAME]-112024-7133"
type input "GABSGMF-20231109-034"
type input "[DATE] 3:00 AM"
type input "[DATE]"
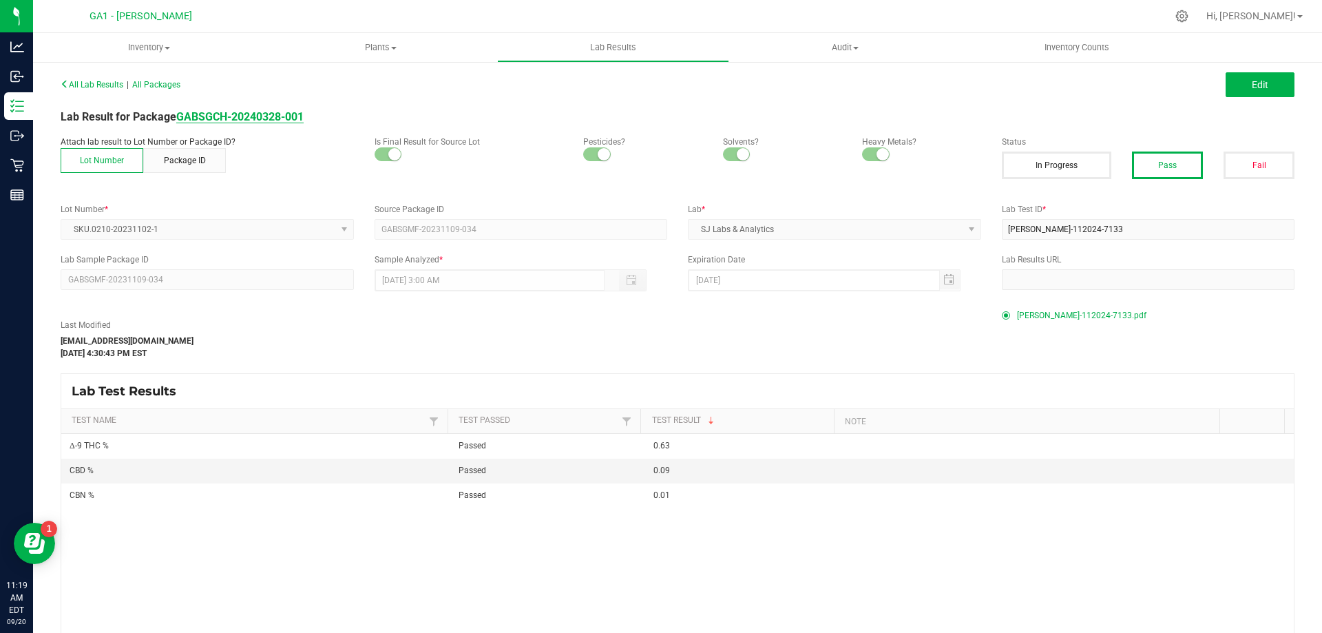
click at [272, 116] on strong "GABSGCH-20240328-001" at bounding box center [239, 116] width 127 height 13
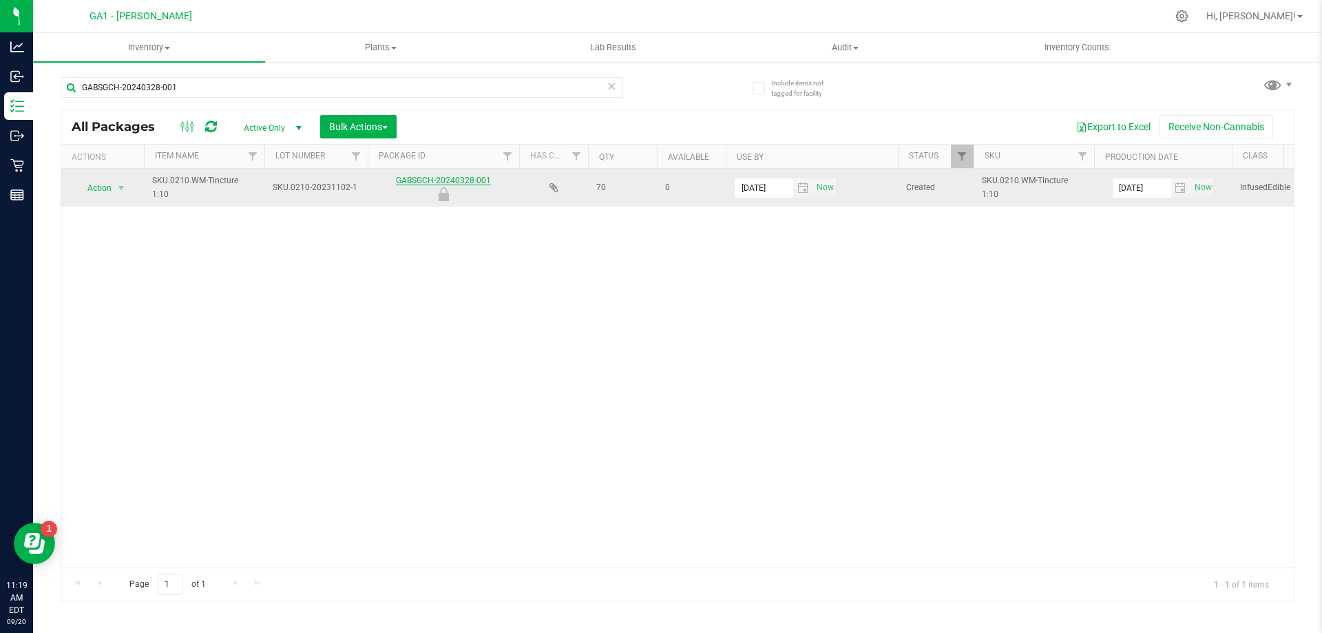
click at [461, 179] on link "GABSGCH-20240328-001" at bounding box center [443, 181] width 95 height 10
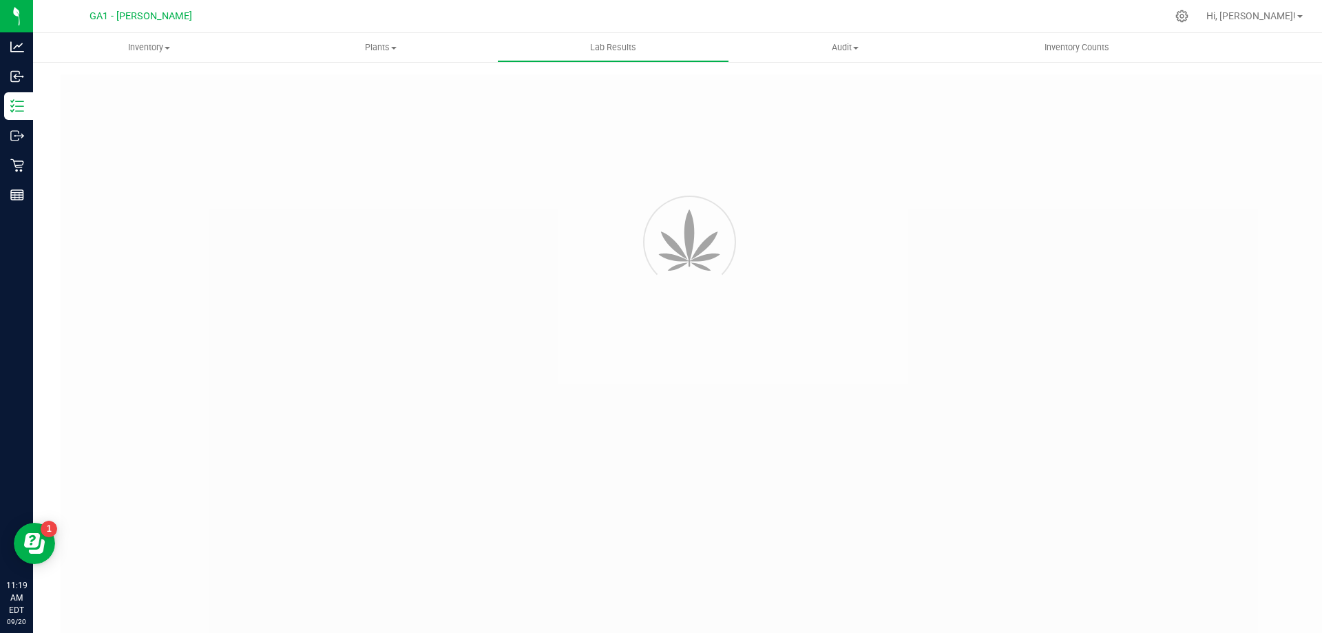
type input "GABSGMF-20231109-034"
type input "SAM-112024-7133"
type input "GABSGMF-20231109-034"
type input "11/25/2024 3:00 AM"
type input "11/25/2025"
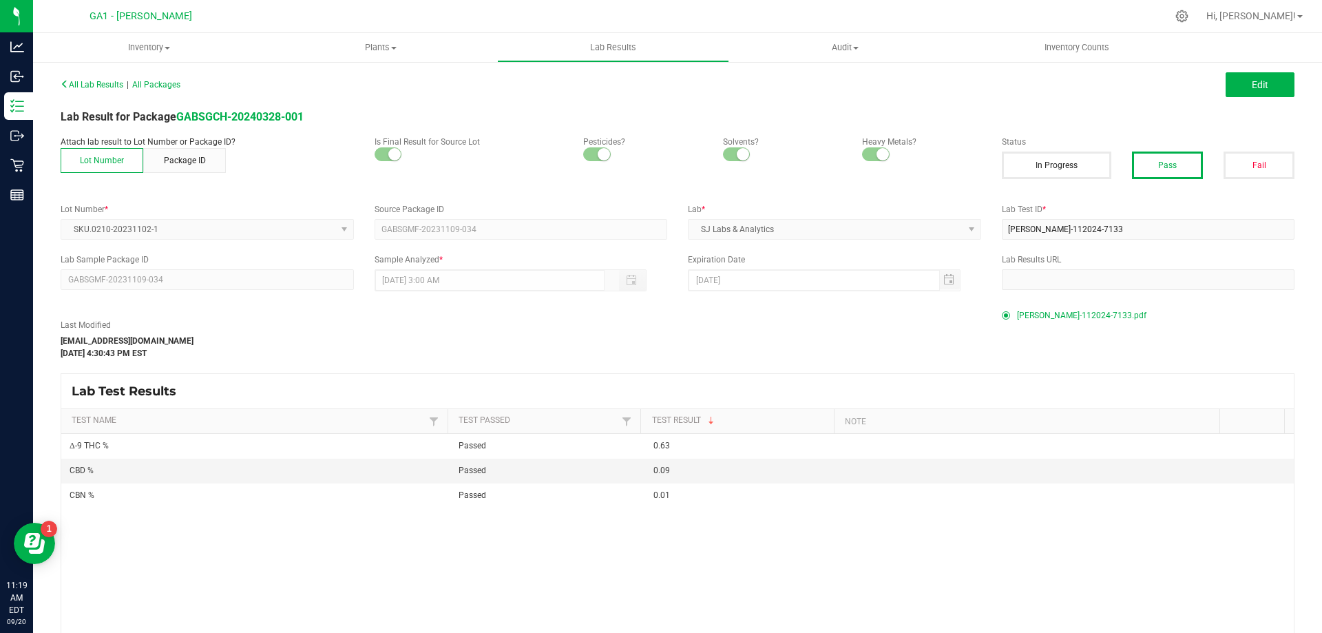
click at [245, 109] on div "Lab Result for Package GABSGCH-20240328-001" at bounding box center [677, 117] width 1254 height 17
click at [238, 111] on strong "GABSGCH-20240328-001" at bounding box center [239, 116] width 127 height 13
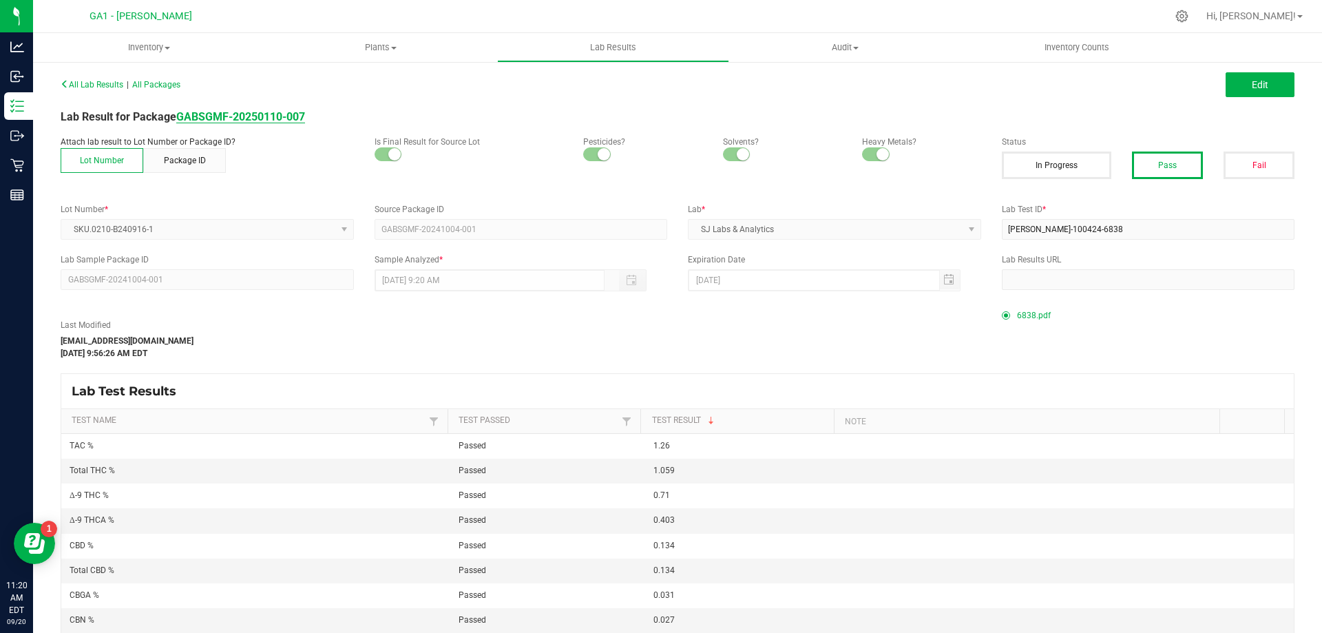
click at [231, 113] on strong "GABSGMF-20250110-007" at bounding box center [240, 116] width 129 height 13
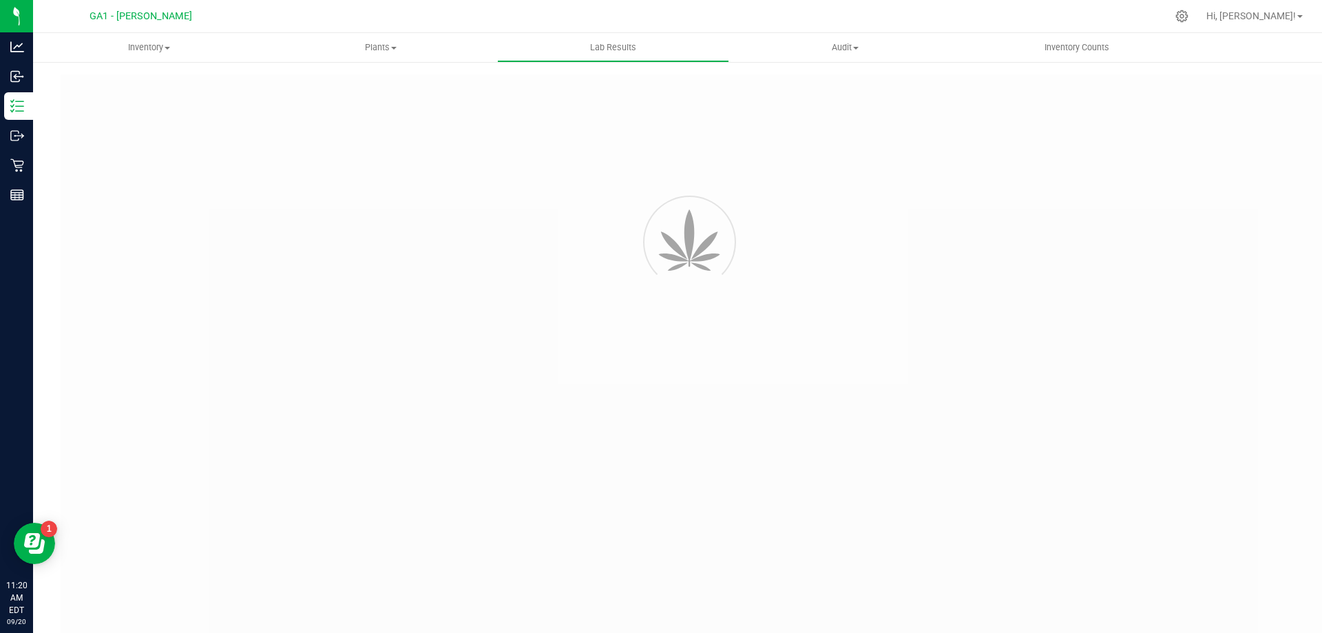
type input "GABSGMF-20240904-001"
type input "SAM-090525-0004"
type input "GABSGMF-20240904-001"
type input "09/12/2025 4:00 AM"
type input "09/11/2026"
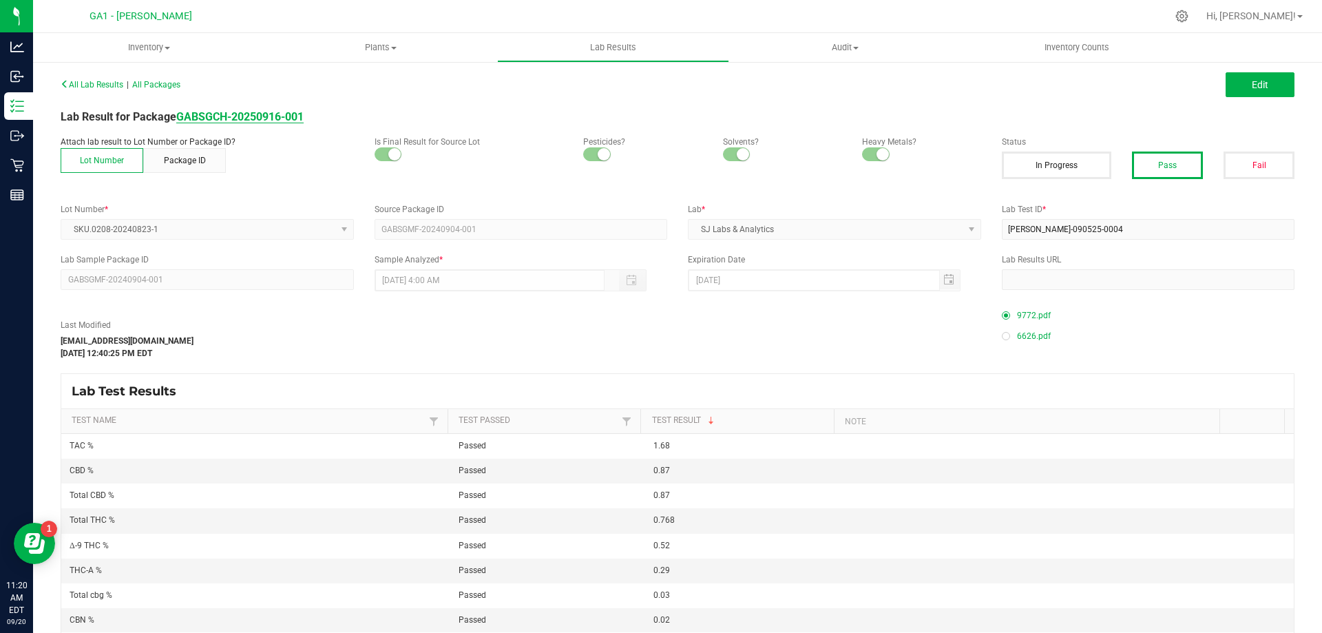
click at [268, 114] on strong "GABSGCH-20250916-001" at bounding box center [239, 116] width 127 height 13
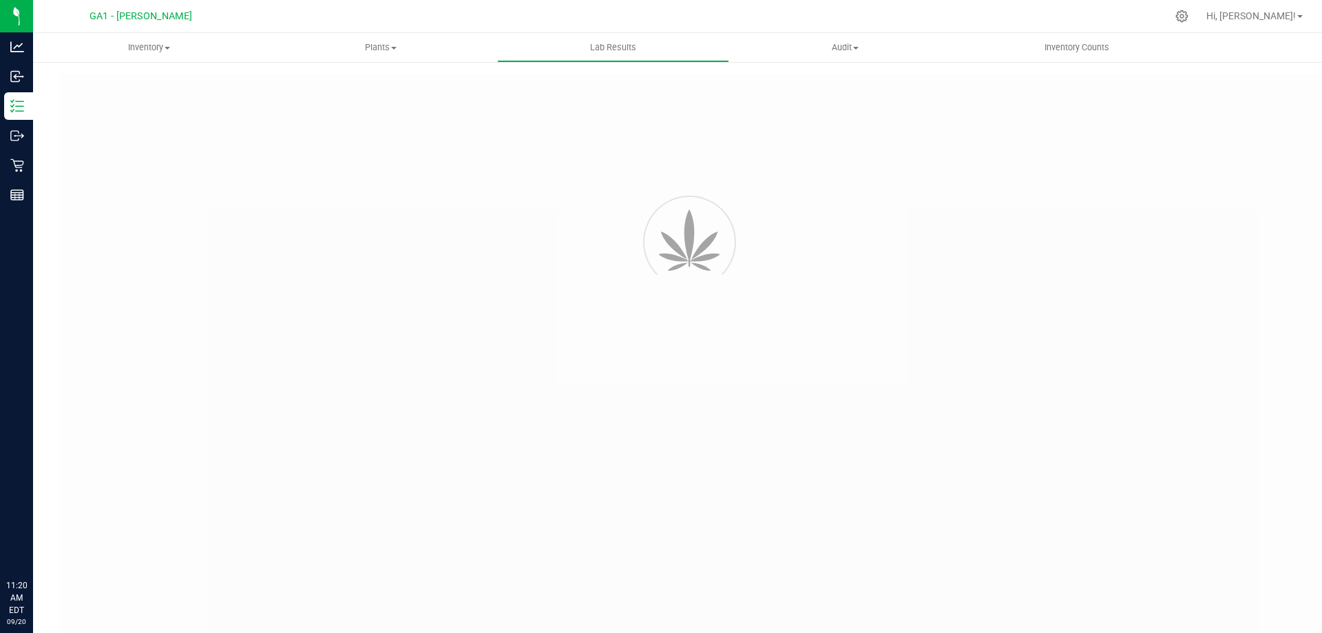
type input "GABSGMF-20250102-015"
type input "SAM-010625-7407"
type input "GABSGMF-20250102-015"
type input "01/13/2025 8:22 AM"
type input "[DATE]"
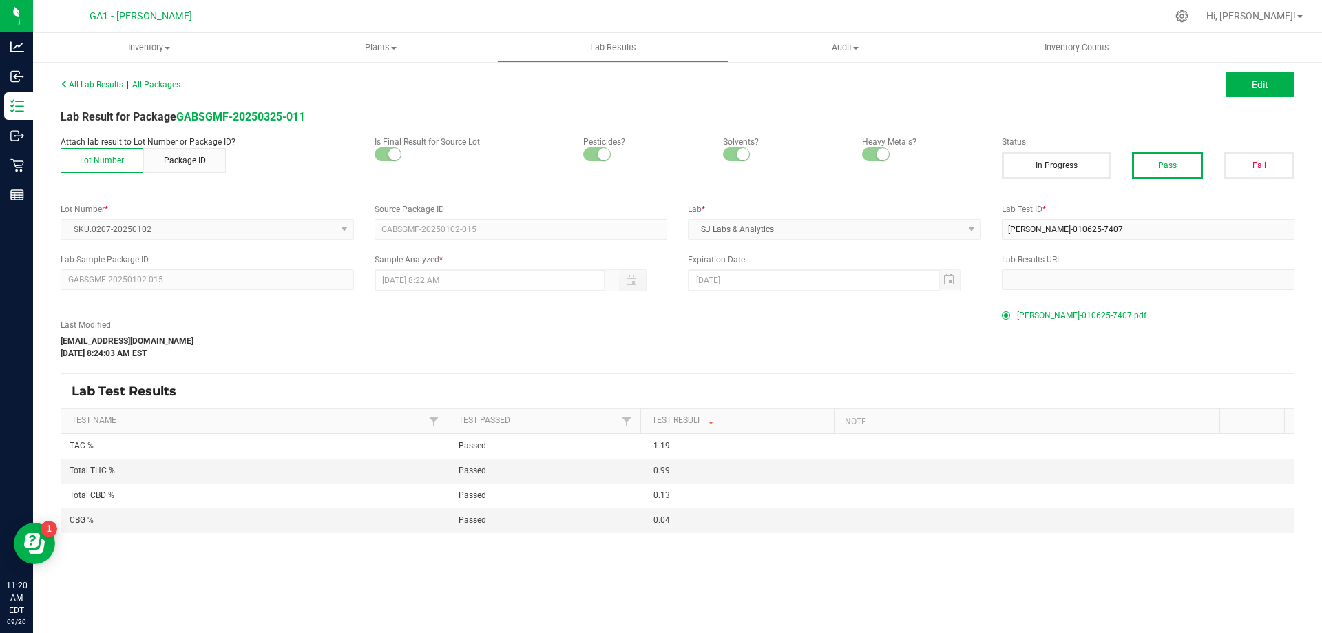
click at [230, 117] on strong "GABSGMF-20250325-011" at bounding box center [240, 116] width 129 height 13
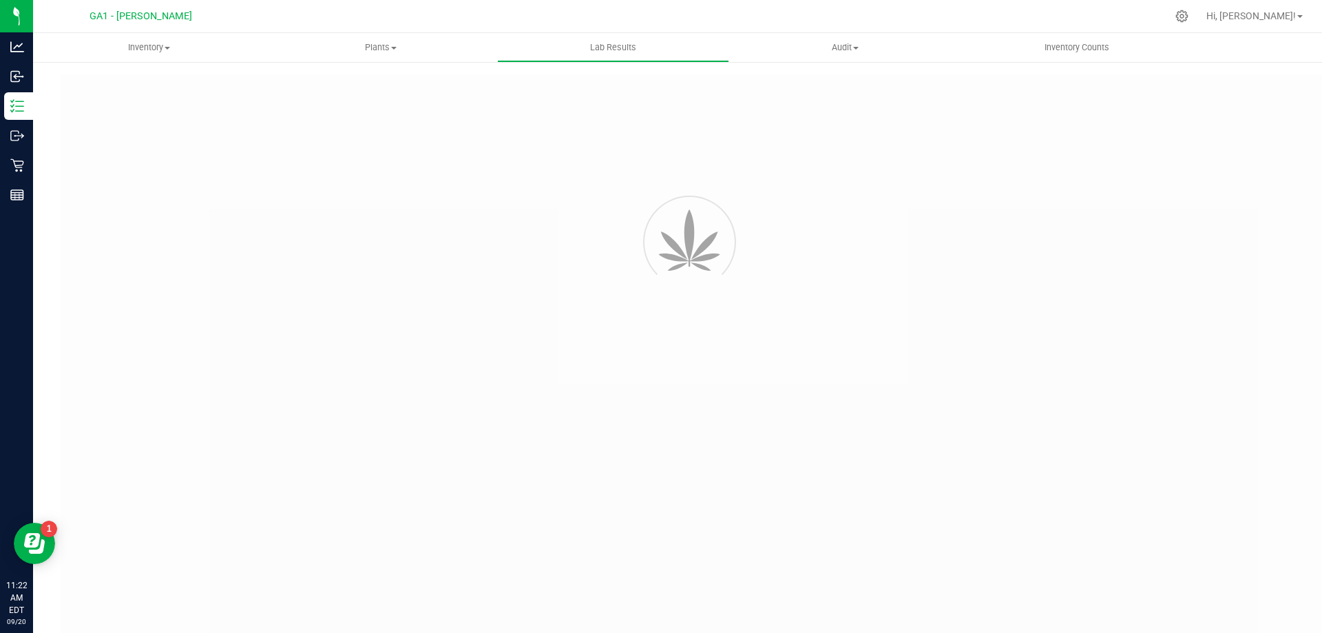
type input "GABSGMF-20250102-018"
type input "SAM-010625-7408"
type input "GABSGMF-20250102-018"
type input "01/13/2025 8:24 AM"
type input "01/13/2026"
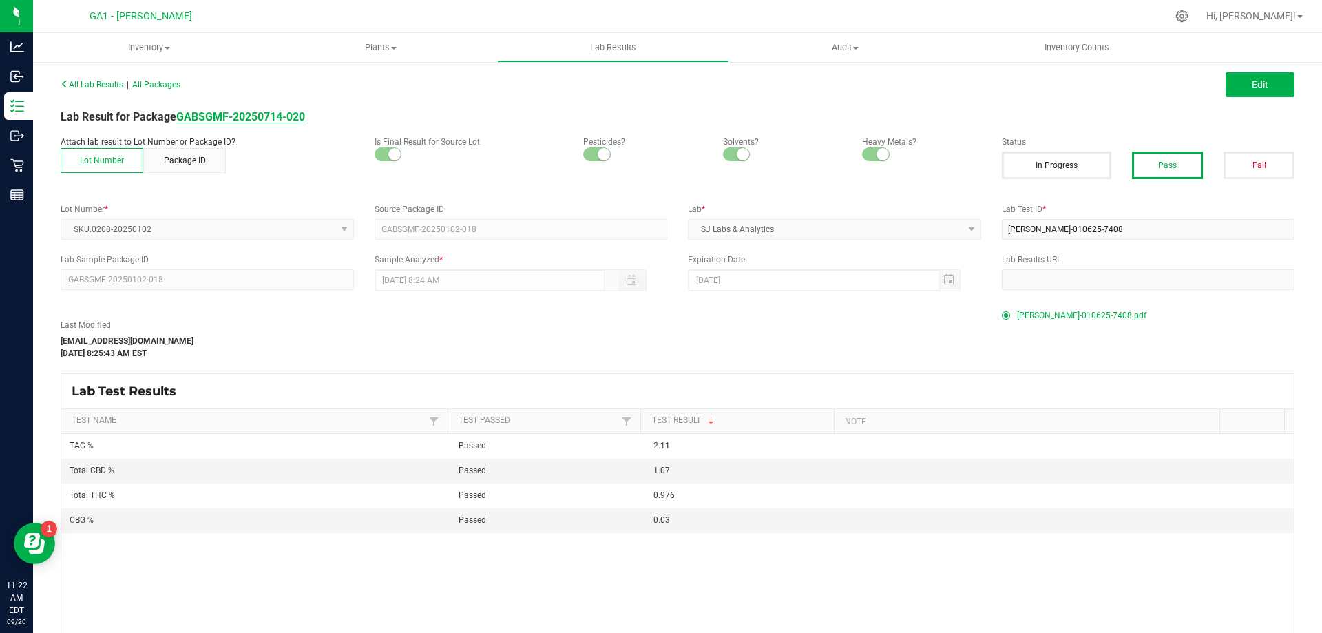
click at [275, 122] on strong "GABSGMF-20250714-020" at bounding box center [240, 116] width 129 height 13
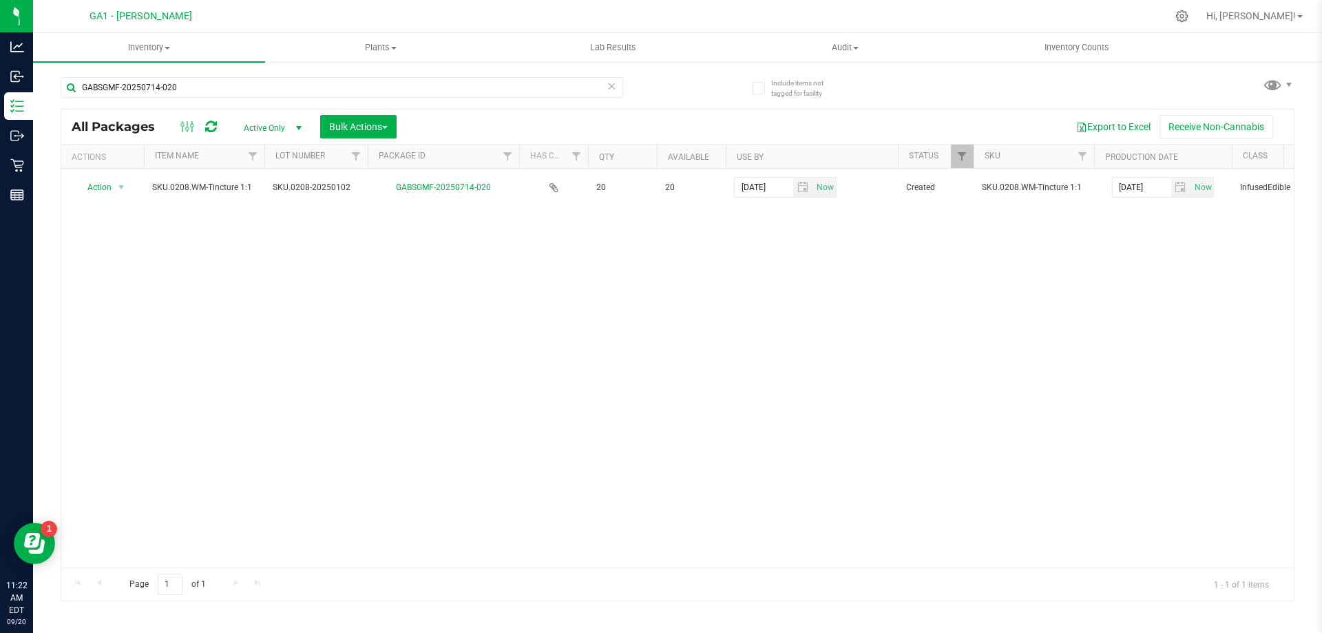
click at [437, 304] on div "Action Action Adjust qty Create package Edit attributes Global inventory Locate…" at bounding box center [677, 368] width 1232 height 399
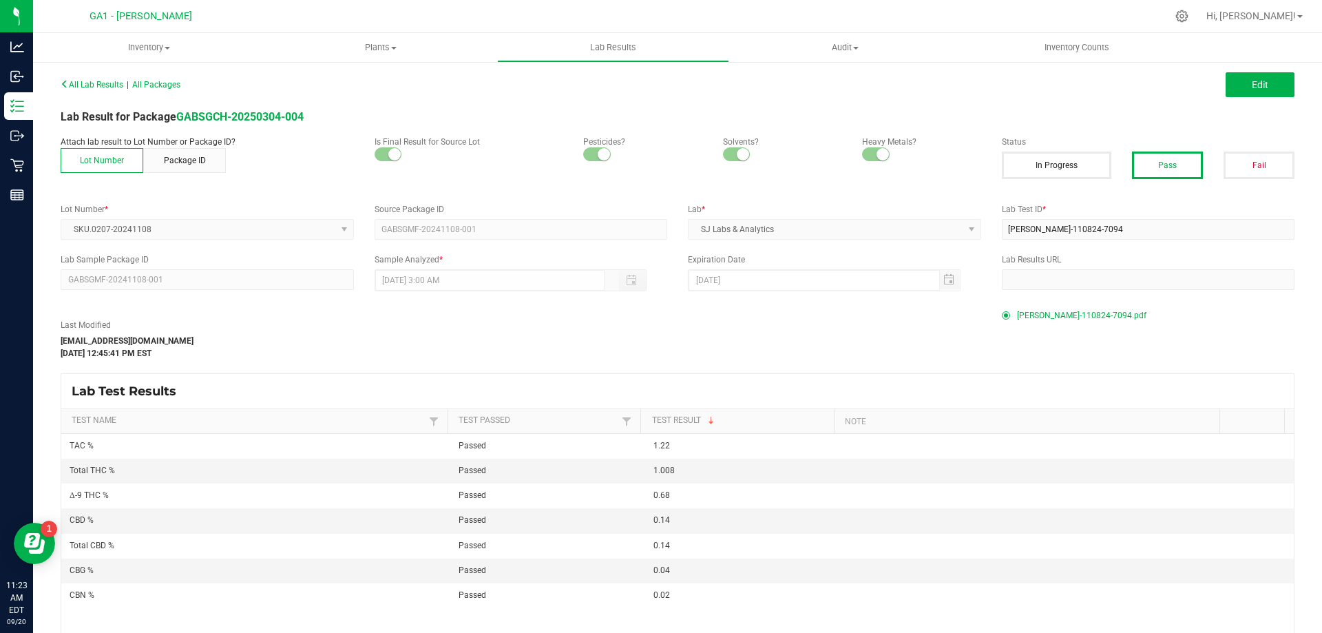
click at [452, 335] on div "Last Modified geoff.wex@gmail.com Feb 20, 2025 12:45:41 PM EST" at bounding box center [520, 339] width 941 height 41
click at [255, 115] on strong "GABSGCH-20250304-004" at bounding box center [239, 116] width 127 height 13
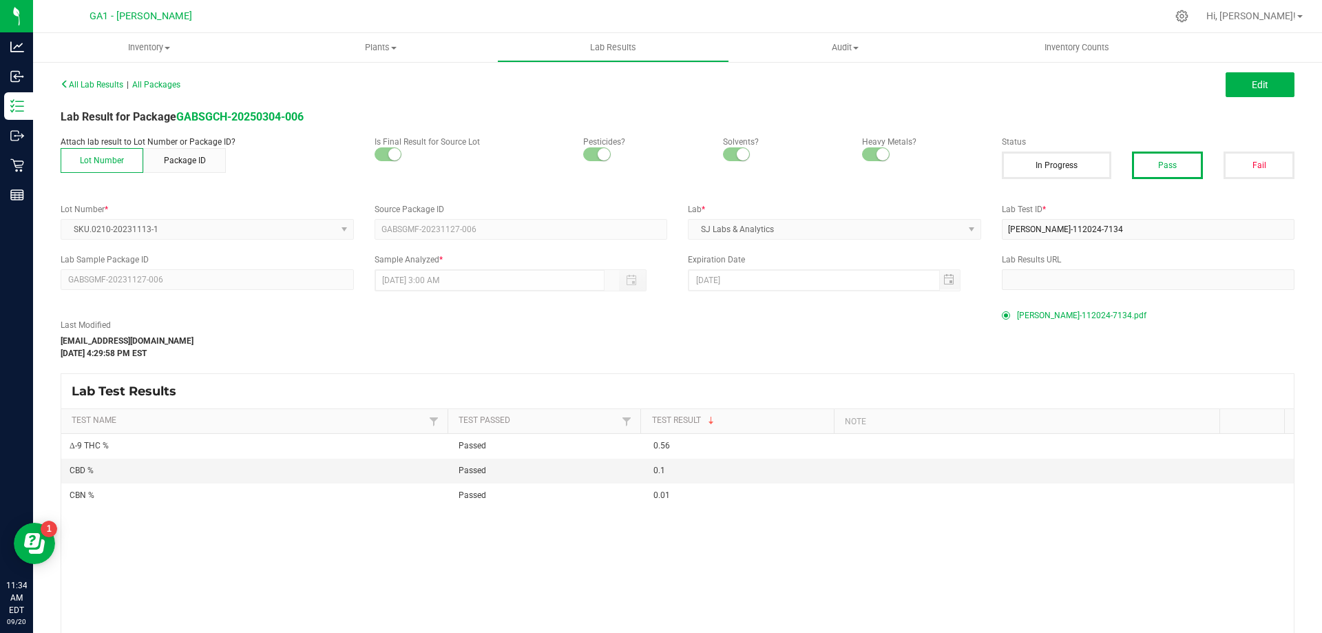
click at [258, 107] on div "All Lab Results | All Packages Edit Lab Result for Package GABSGCH-20250304-006…" at bounding box center [678, 388] width 1234 height 629
click at [253, 119] on strong "GABSGCH-20250304-006" at bounding box center [239, 116] width 127 height 13
click at [295, 116] on strong "GABSGCH-20250304-006" at bounding box center [239, 116] width 127 height 13
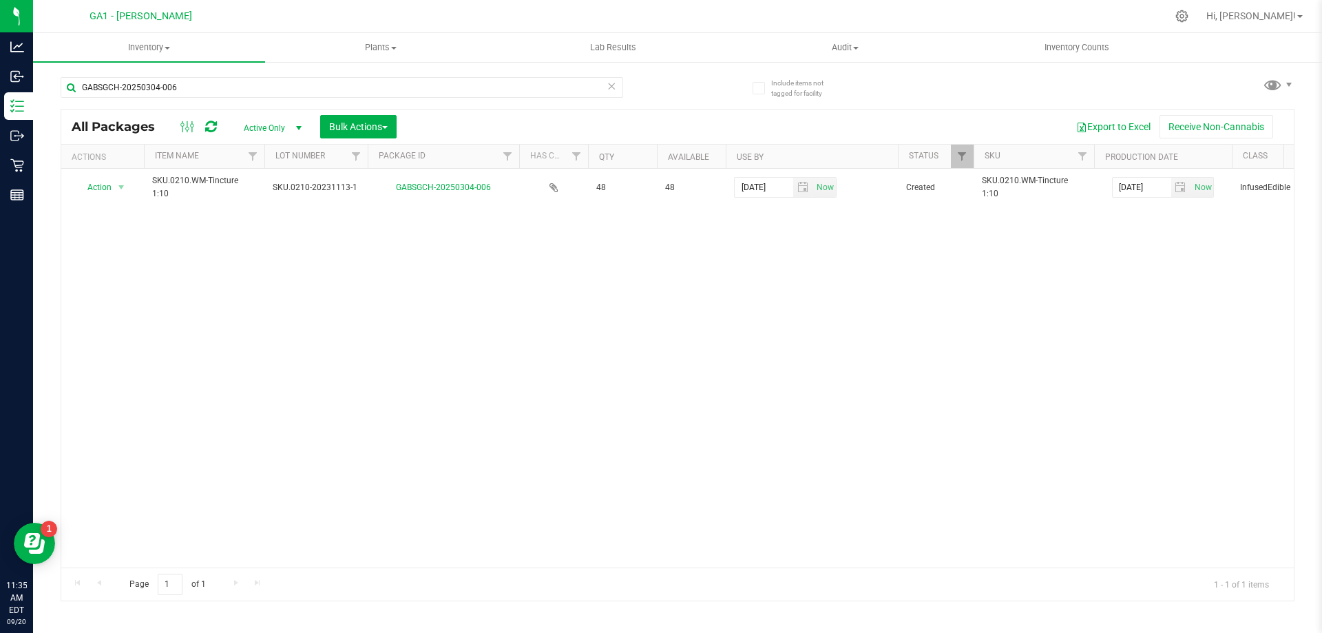
click at [591, 264] on div "Action Action Adjust qty Create package Edit attributes Global inventory Locate…" at bounding box center [677, 368] width 1232 height 399
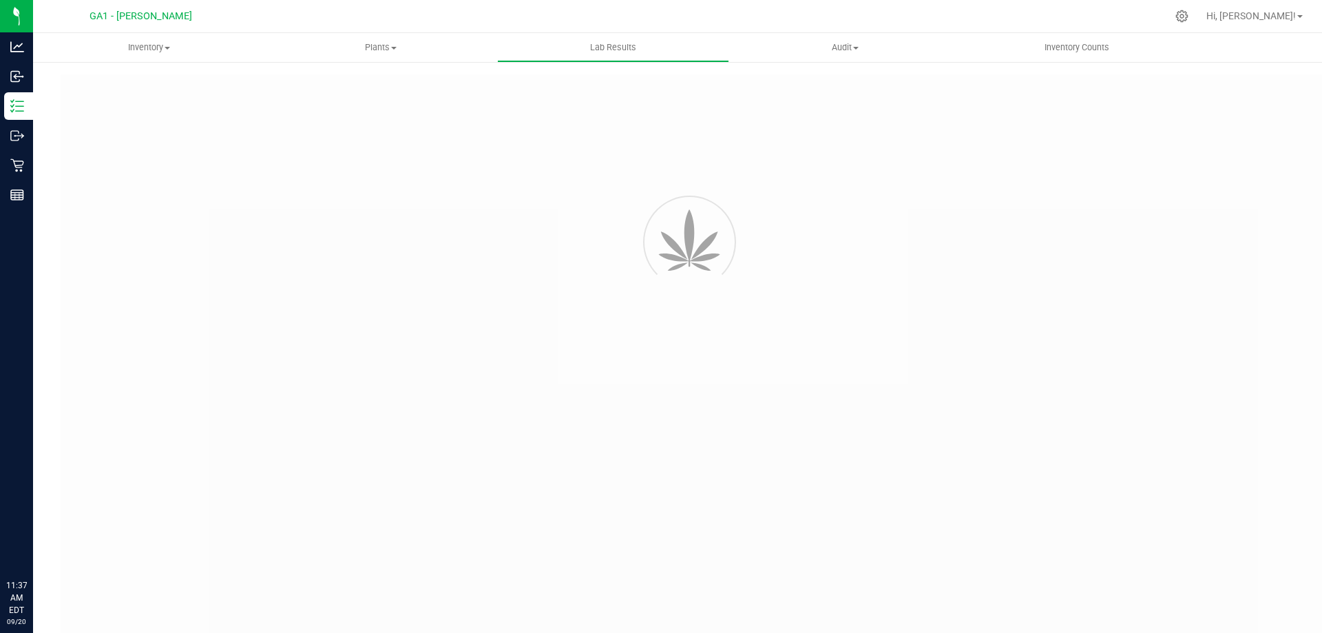
type input "GABSGMF-20231127-008"
type input "[PERSON_NAME]-112024-7135"
type input "GABSGMF-20231127-008"
type input "[DATE] 3:00 AM"
type input "11/25/2025"
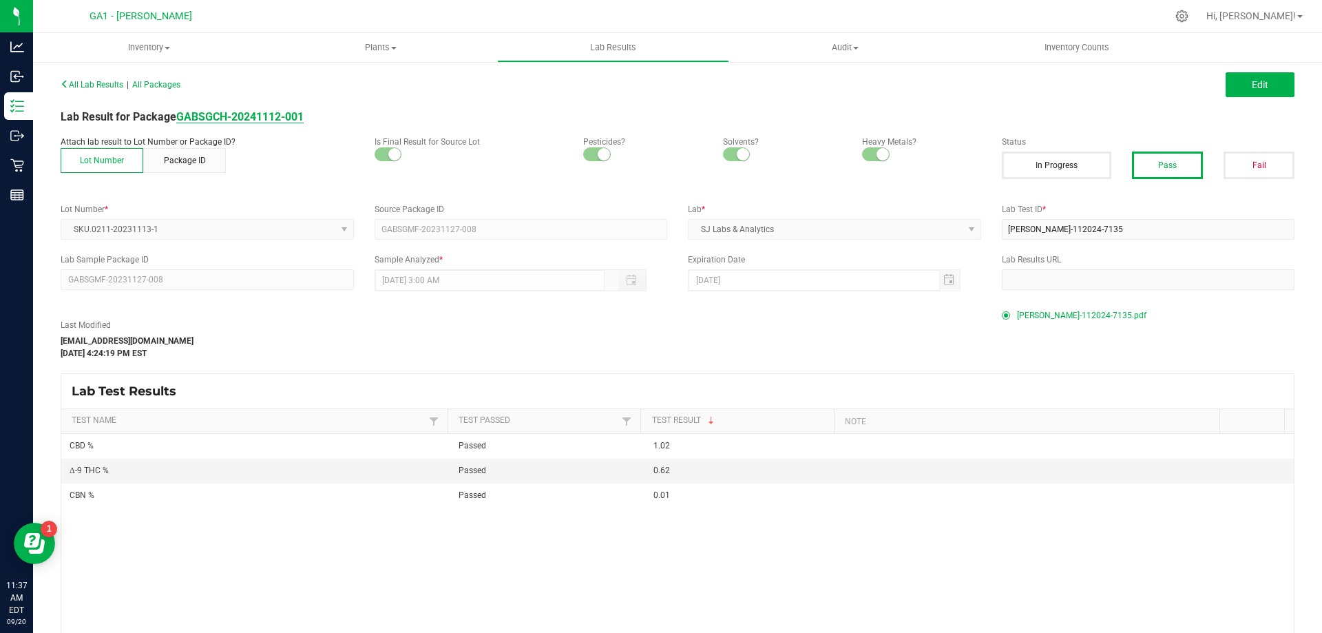
click at [271, 122] on strong "GABSGCH-20241112-001" at bounding box center [239, 116] width 127 height 13
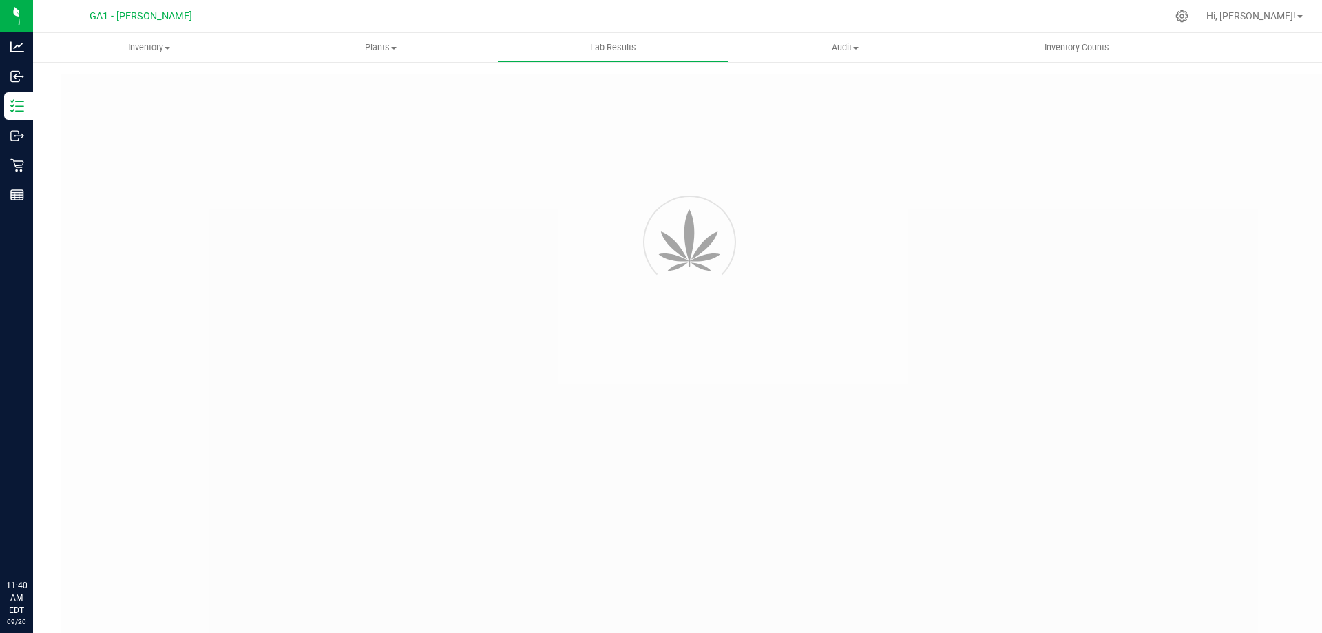
type input "GABSGMF-20250102-027"
type input "00015703"
type input "GABSGMF-20250102-027"
type input "01/13/2025 8:31 AM"
type input "01/13/2026"
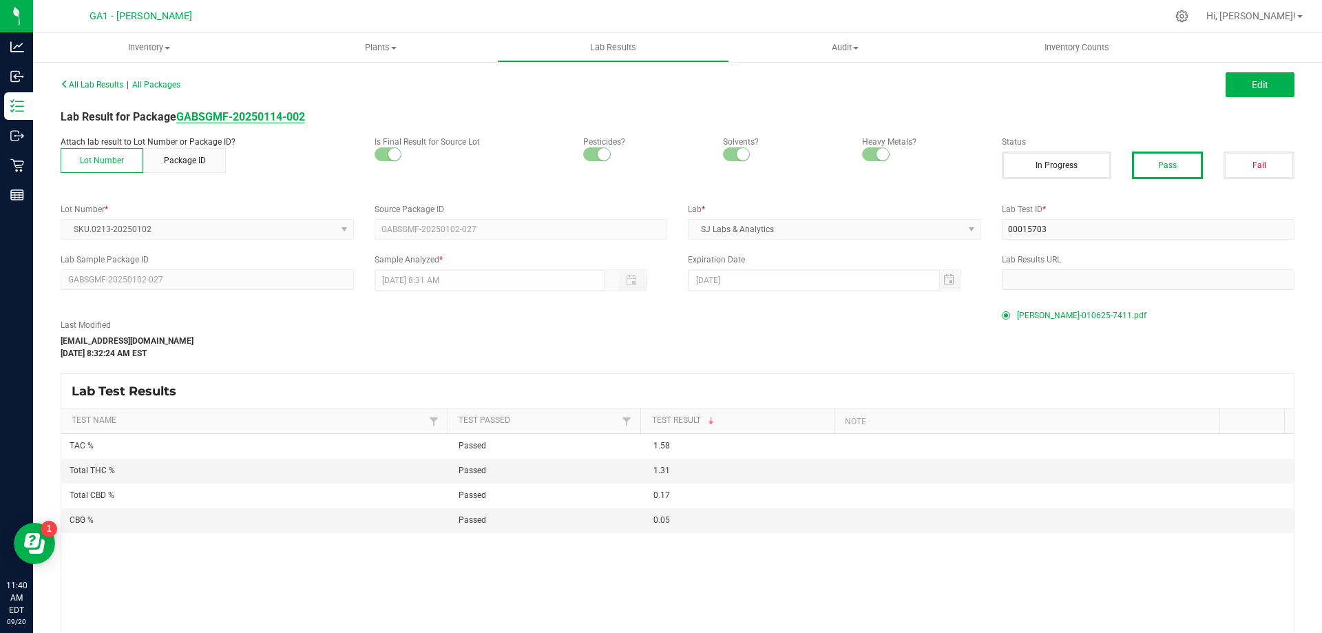
click at [218, 116] on strong "GABSGMF-20250114-002" at bounding box center [240, 116] width 129 height 13
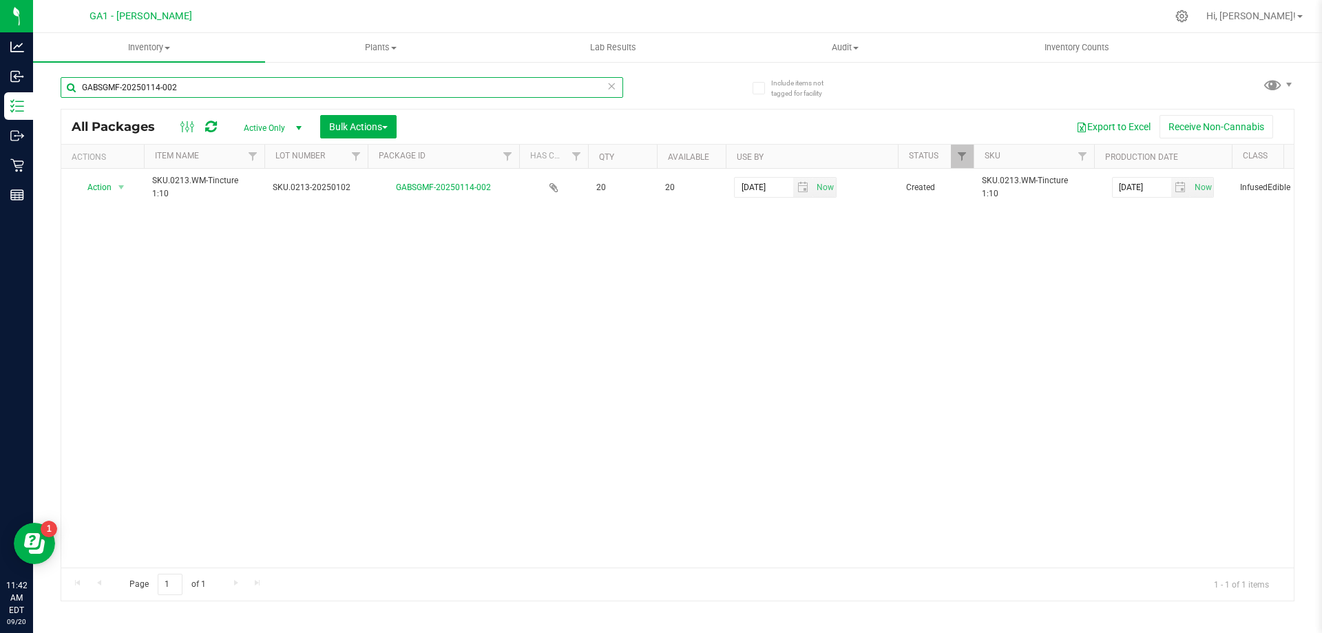
click at [321, 82] on input "GABSGMF-20250114-002" at bounding box center [342, 87] width 563 height 21
type input "sku.0214-20250718"
click at [447, 343] on div "Action Action Adjust qty Create package Edit attributes Global inventory Locate…" at bounding box center [677, 368] width 1232 height 399
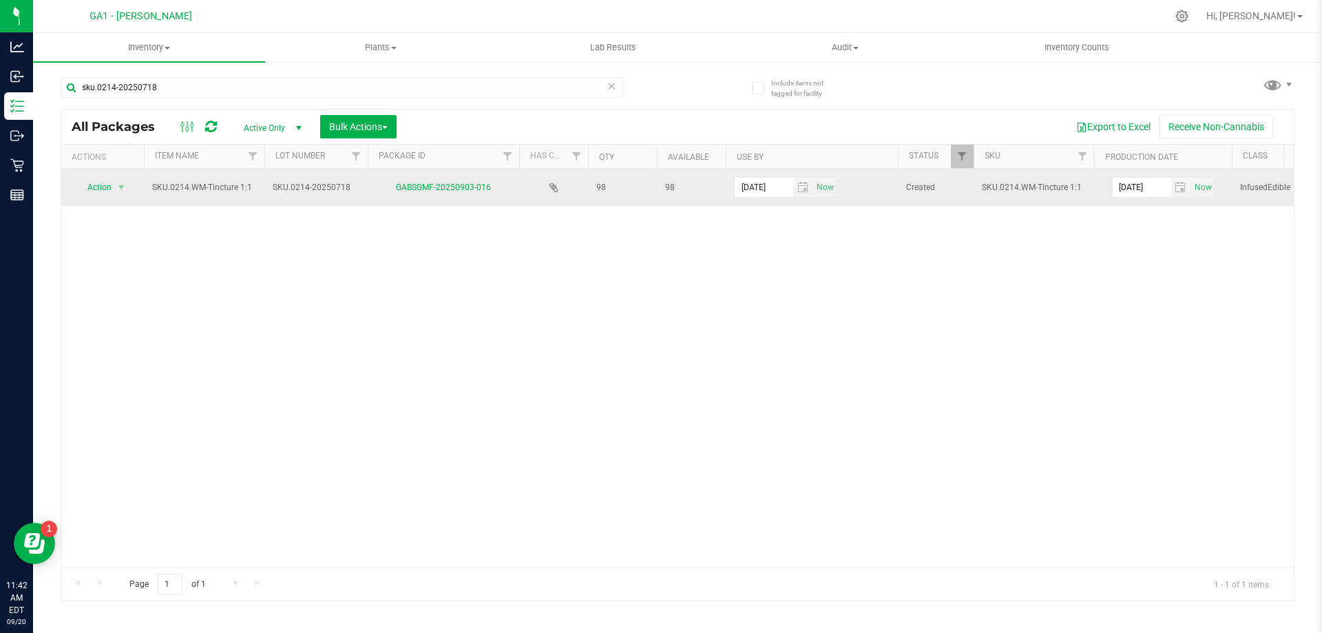
drag, startPoint x: 150, startPoint y: 185, endPoint x: 494, endPoint y: 179, distance: 343.6
click at [494, 179] on tr "Action Action Adjust qty Create package Edit attributes Global inventory Locate…" at bounding box center [928, 187] width 1735 height 37
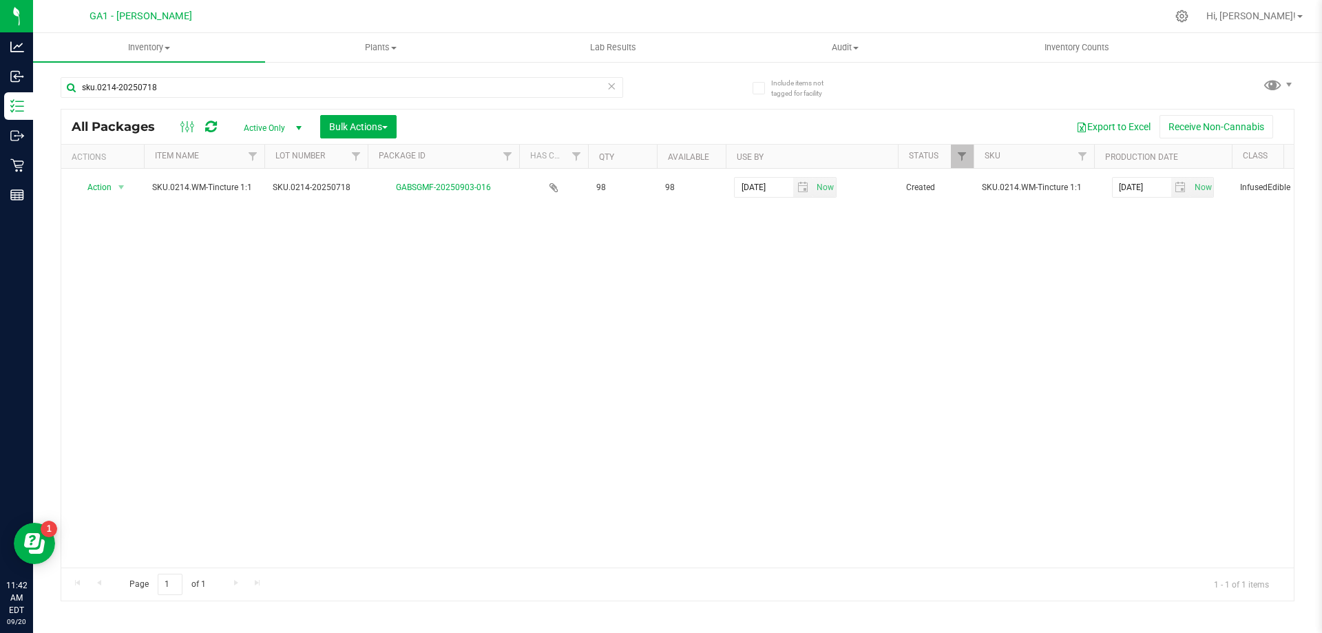
copy tr "SKU.0214.WM-Tincture 1:1 SKU.0214-20250718 GABSGMF-20250903-016"
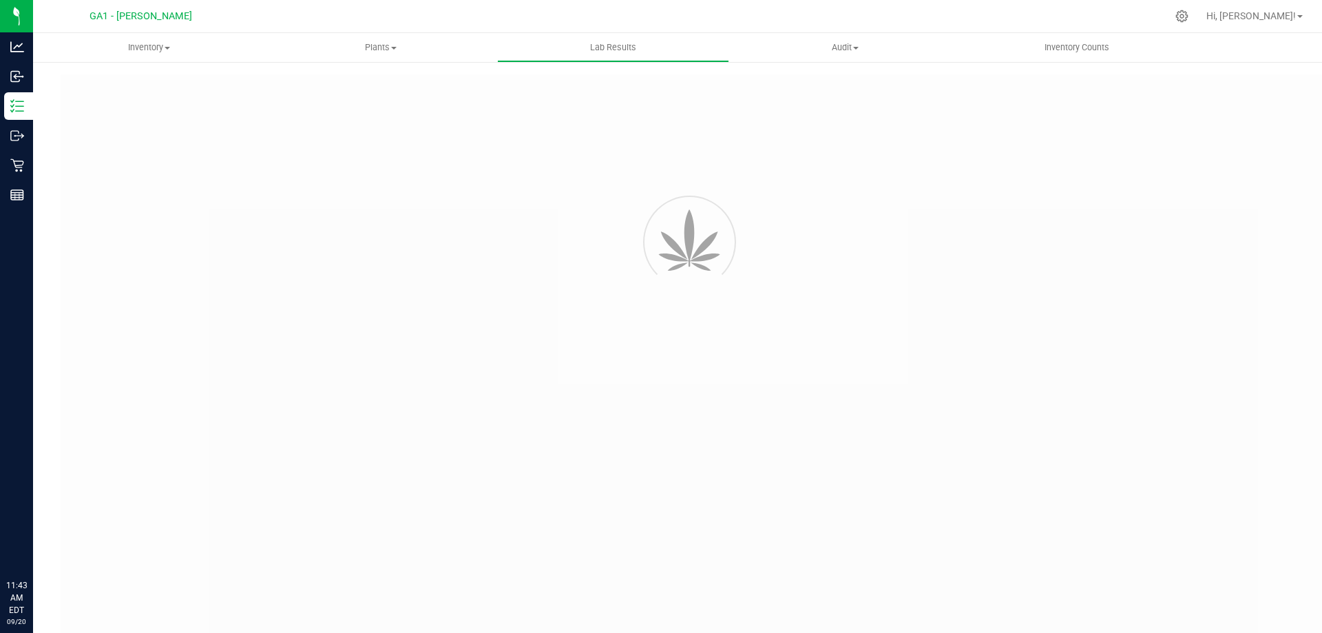
type input "GABSGMF-20250723-010"
type input "[PERSON_NAME]-072625-0008"
type input "GABSGMF-20250723-010"
type input "[DATE] 4:00 AM"
type input "[DATE]"
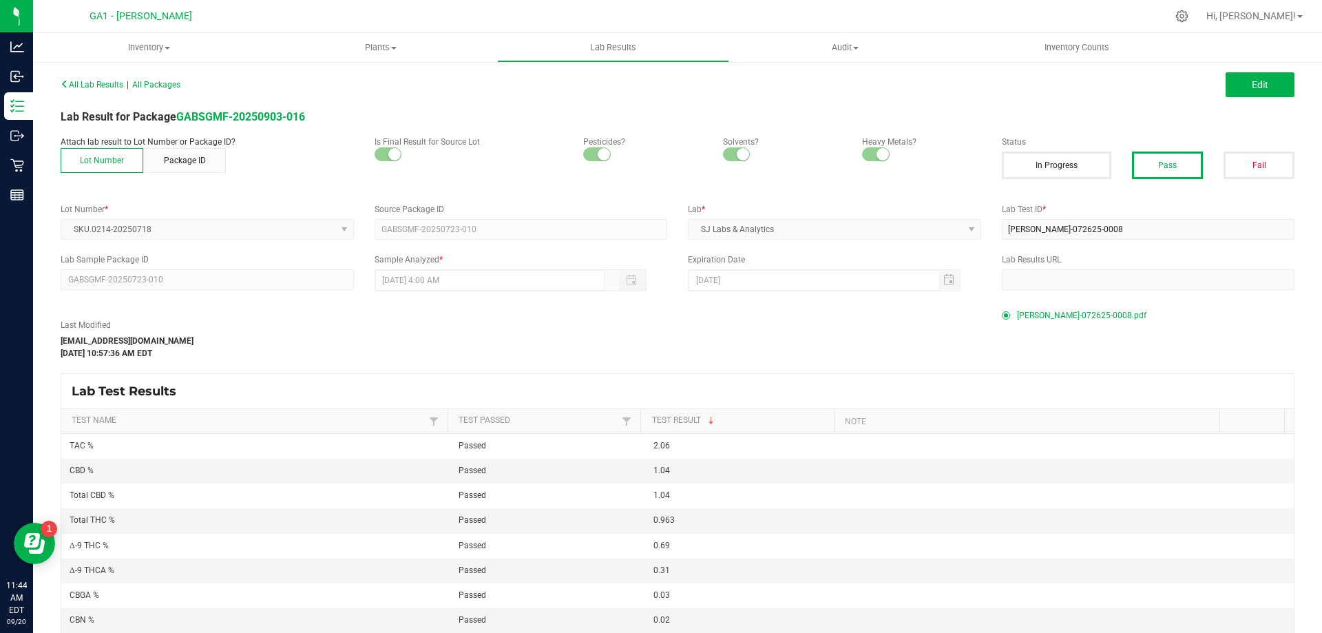
click at [242, 106] on div "All Lab Results | All Packages Edit Lab Result for Package GABSGMF-20250903-016…" at bounding box center [678, 388] width 1234 height 629
click at [242, 118] on strong "GABSGMF-20250903-016" at bounding box center [240, 116] width 129 height 13
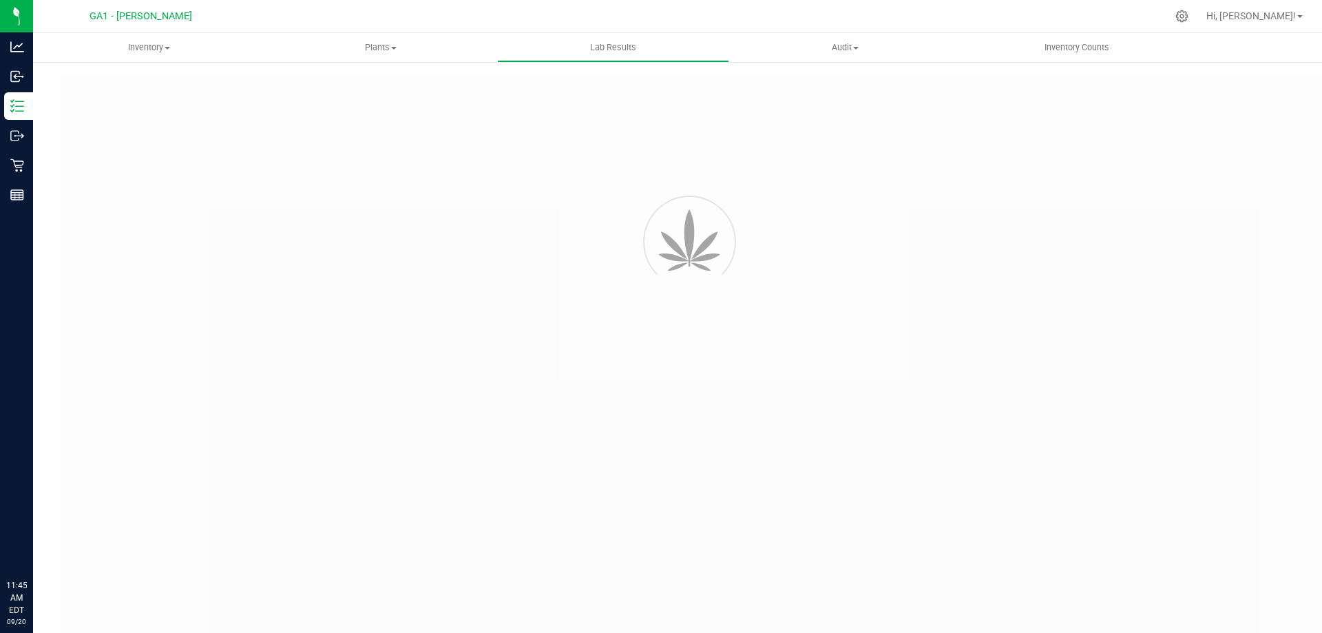
type input "GABSGMF-20240904-001"
type input "[PERSON_NAME]-090525-0004"
type input "GABSGMF-20240904-001"
type input "[DATE] 4:00 AM"
type input "[DATE]"
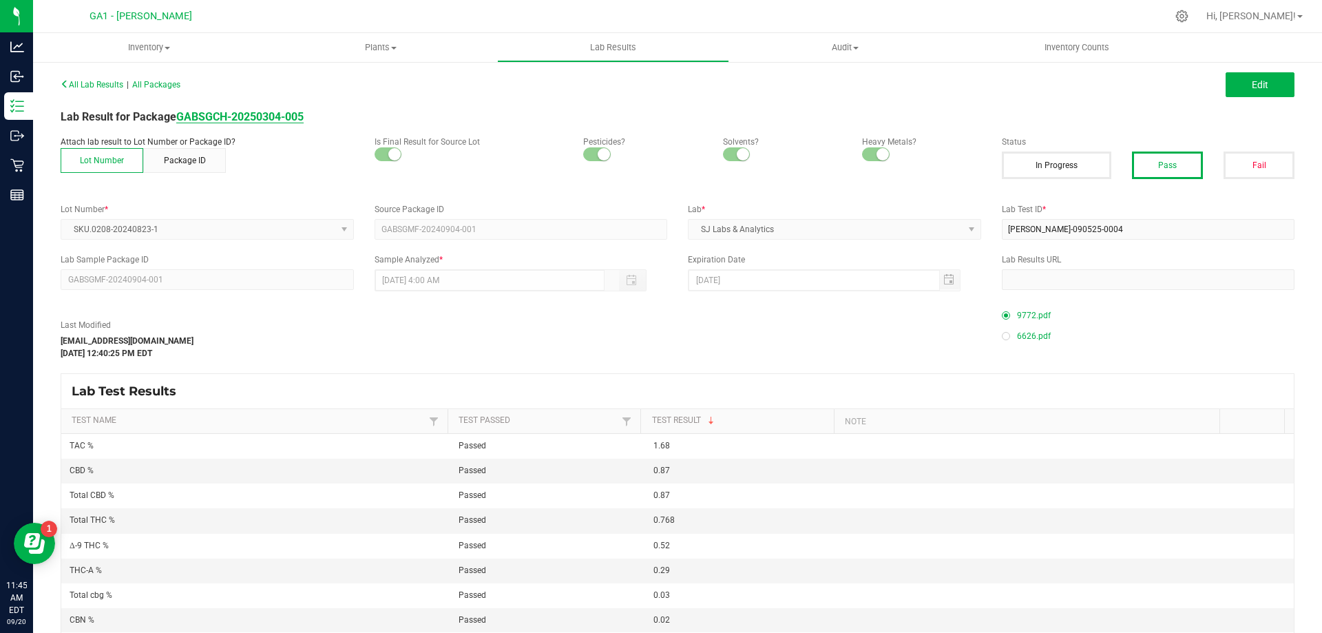
click at [242, 122] on strong "GABSGCH-20250304-005" at bounding box center [239, 116] width 127 height 13
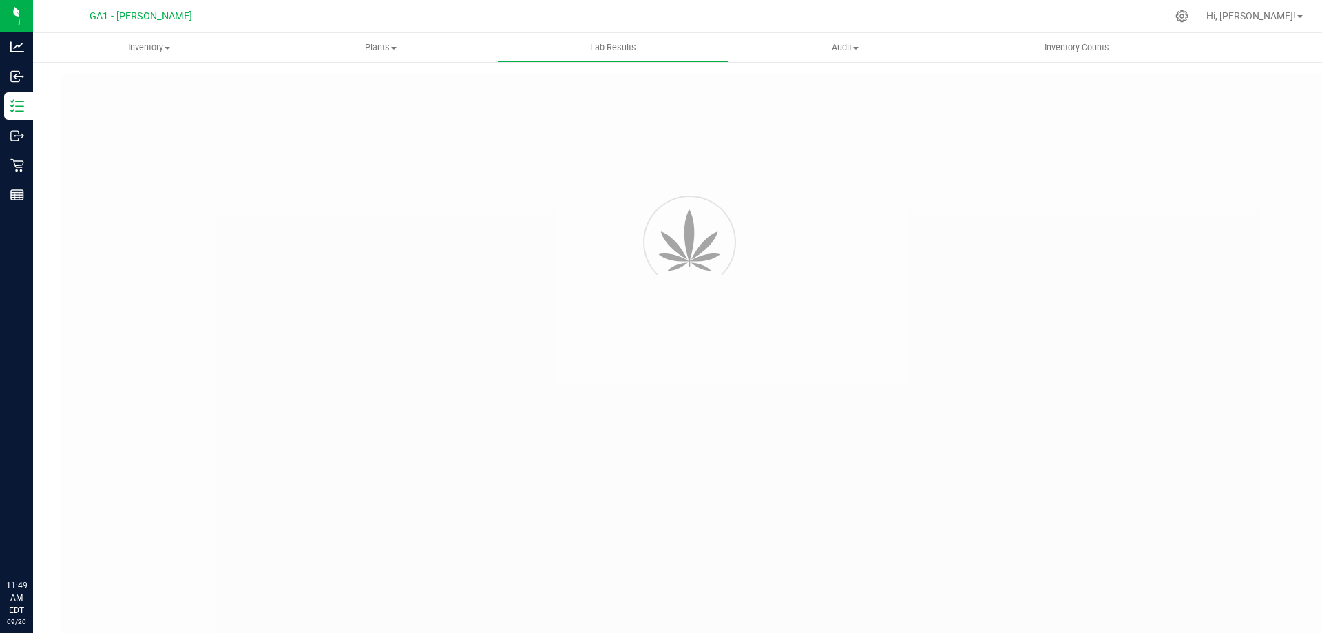
type input "GABSGMF-20250726-001"
type input "SAM-072625-0011"
type input "GABSGMF-20250726-001"
type input "08/04/2025 6:09 PM"
type input "08/04/2026"
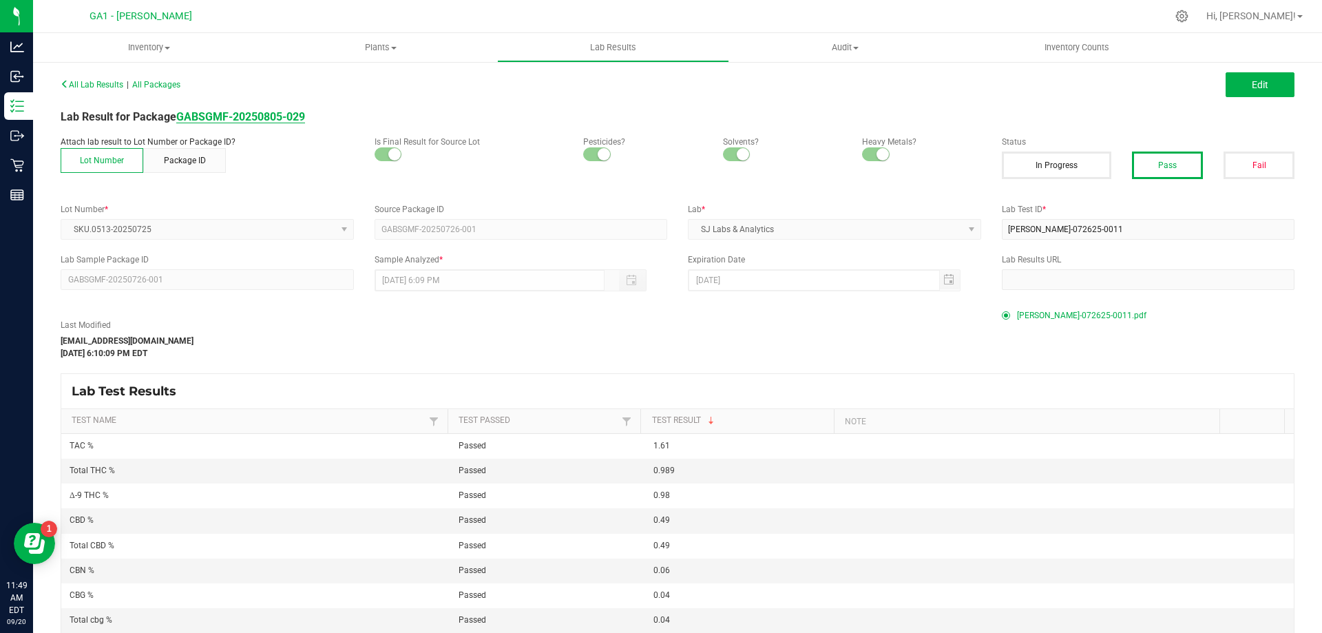
click at [284, 111] on strong "GABSGMF-20250805-029" at bounding box center [240, 116] width 129 height 13
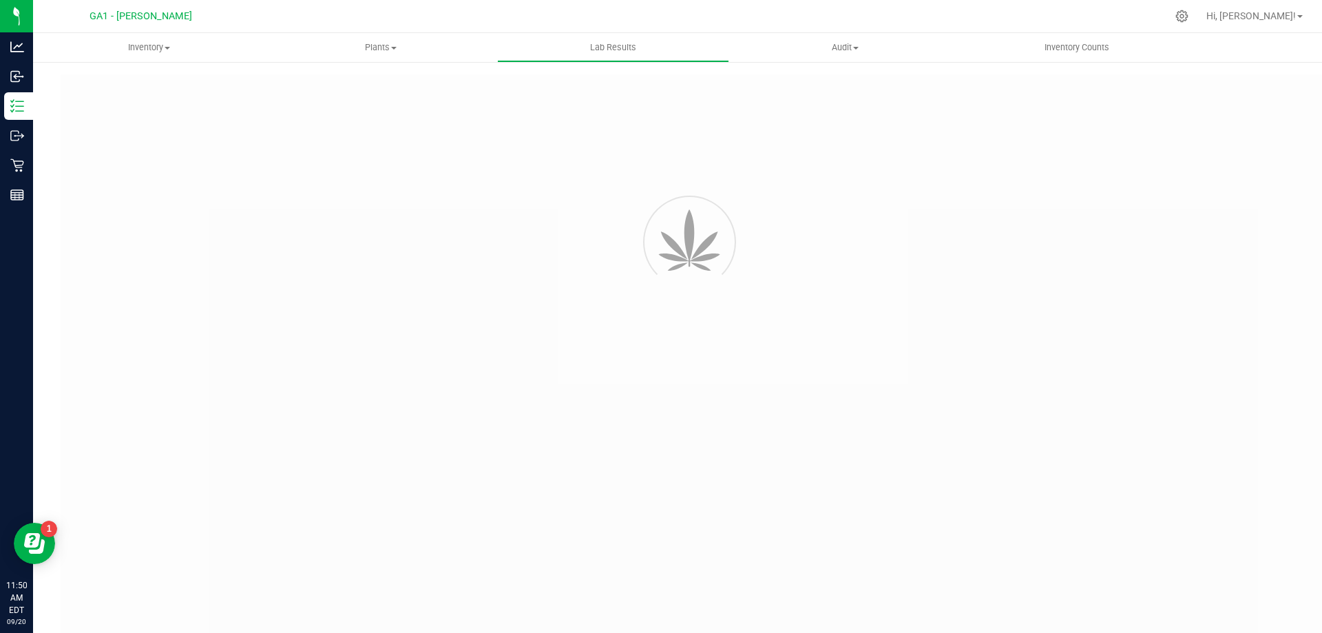
type input "GABSGMF-20240904-002"
type input "[PERSON_NAME]-090524-6627"
type input "GABSGMF-20240904-002"
type input "[DATE] 4:00 AM"
type input "[DATE]"
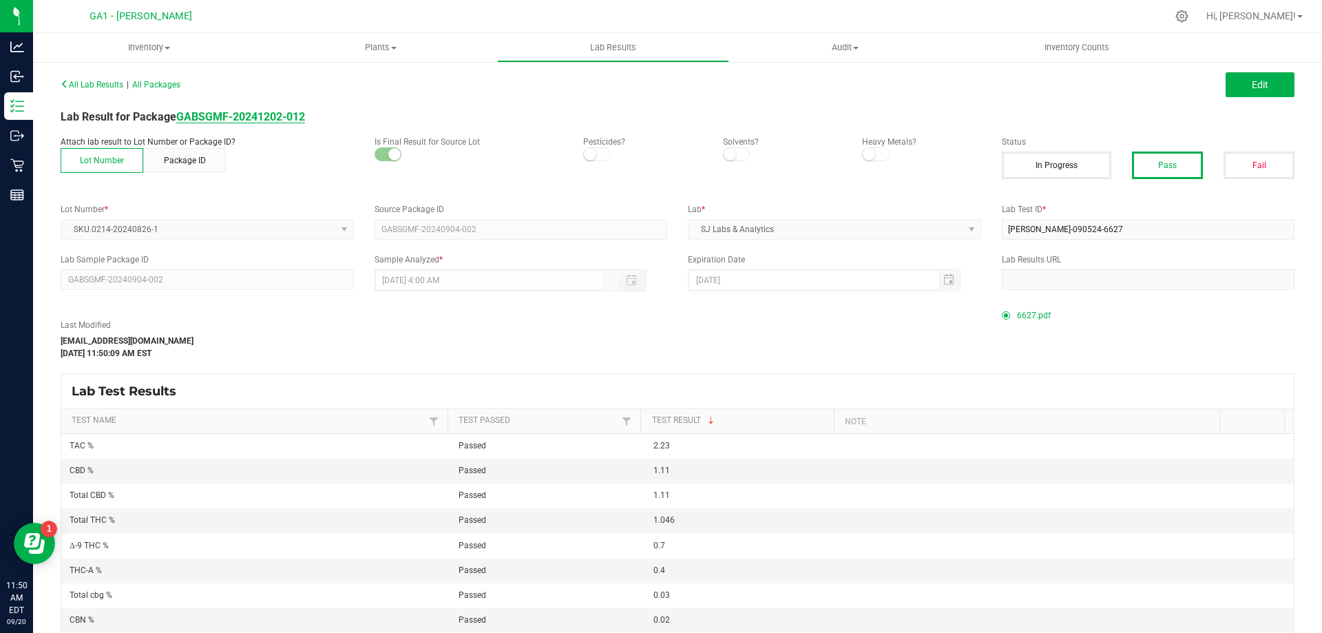
click at [273, 114] on strong "GABSGMF-20241202-012" at bounding box center [240, 116] width 129 height 13
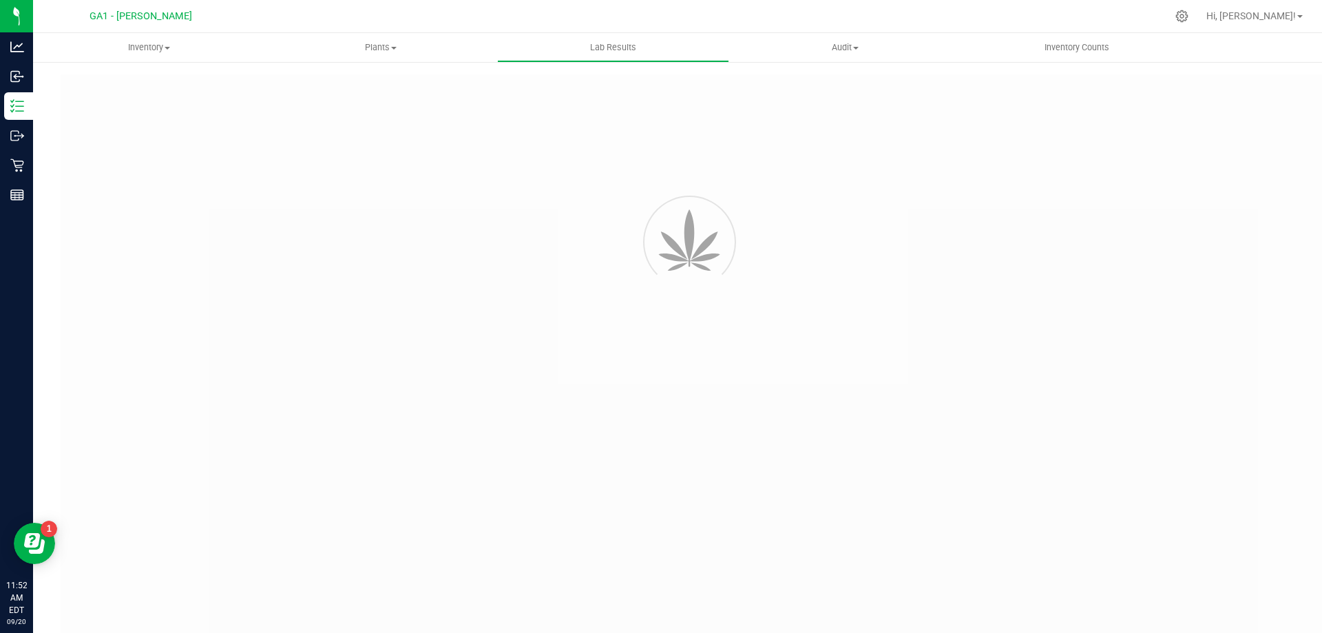
type input "GABSGMF-20250417-025"
type input "SAM-041725-8517"
type input "GABSGMF-20250417-025"
type input "04/21/2025 2:21 PM"
type input "04/21/2026"
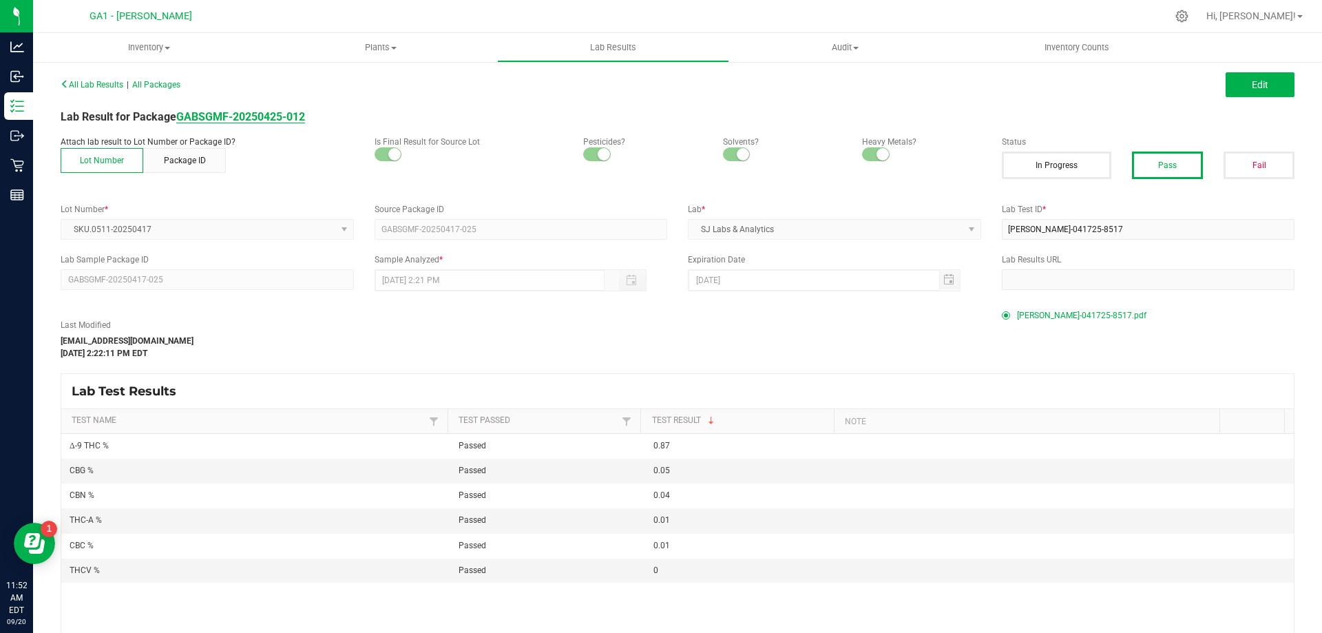
click at [242, 115] on strong "GABSGMF-20250425-012" at bounding box center [240, 116] width 129 height 13
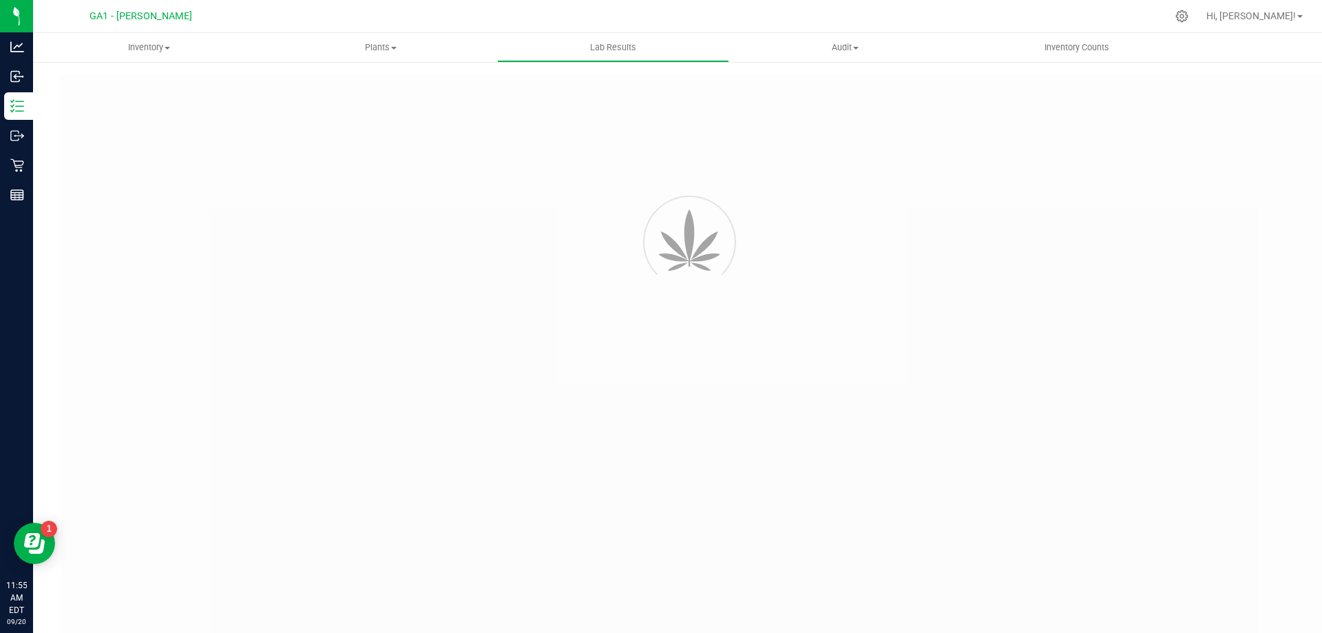
type input "GABSGMF-20250417-020"
type input "SAM-041725-8516"
type input "GABSGMF-20250417-020"
type input "04/21/2025 2:20 PM"
type input "04/21/2026"
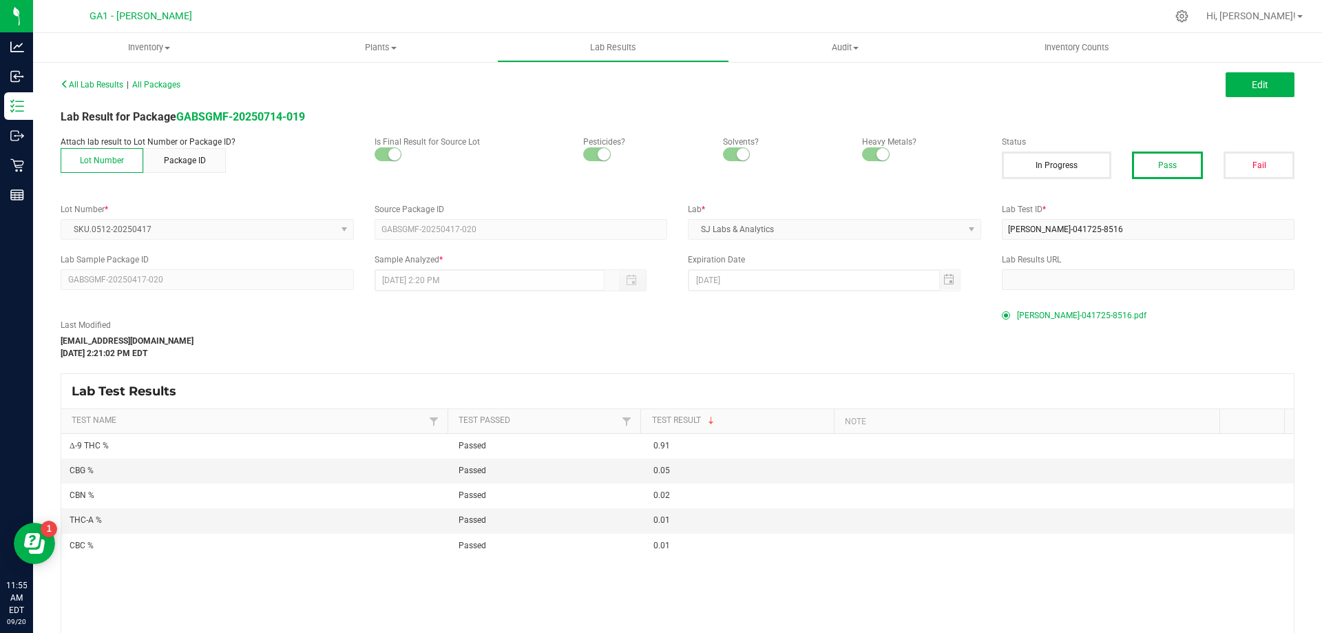
click at [238, 109] on div "Lab Result for Package GABSGMF-20250714-019" at bounding box center [677, 117] width 1254 height 17
click at [237, 120] on strong "GABSGMF-20250714-019" at bounding box center [240, 116] width 129 height 13
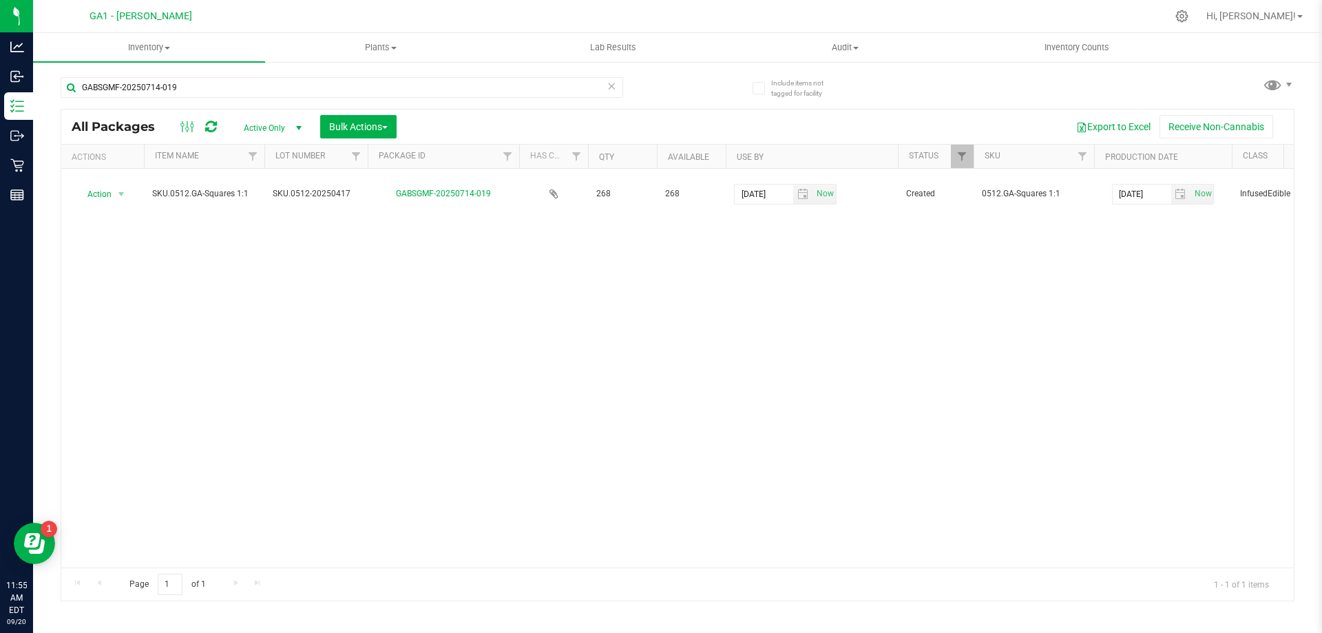
click at [593, 333] on div "Action Action Adjust qty Create package Edit attributes Global inventory Locate…" at bounding box center [677, 368] width 1232 height 399
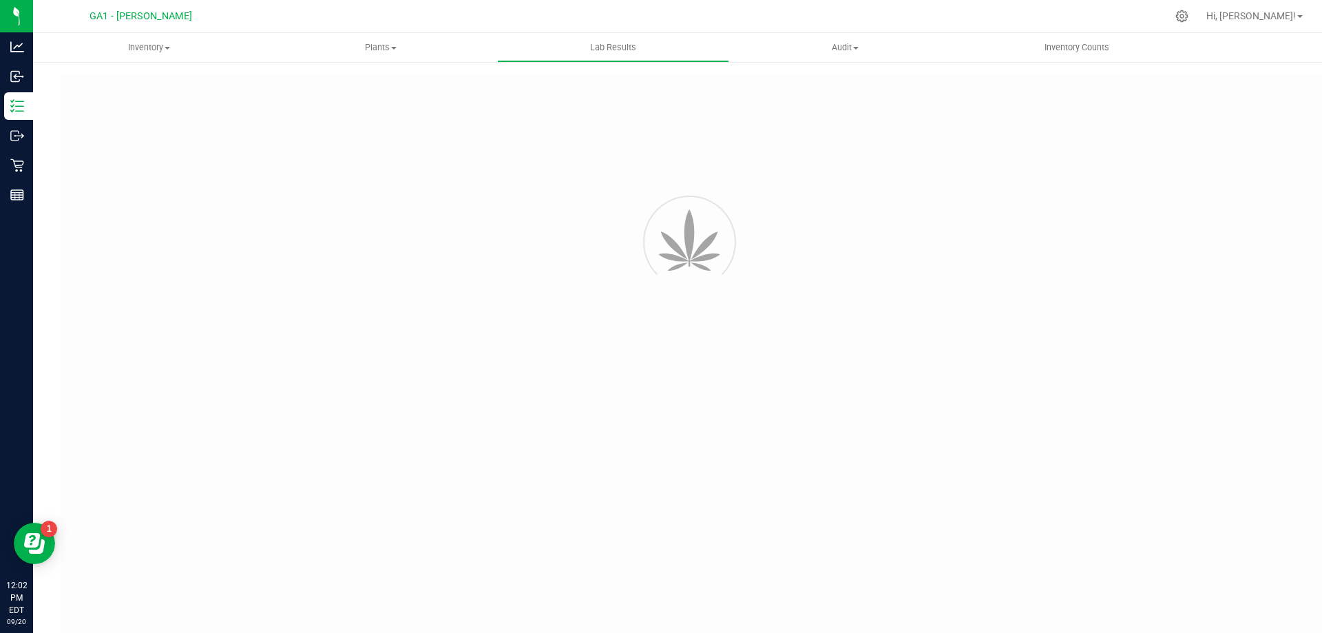
type input "GABSGMF-20250217-007"
type input "[PERSON_NAME]-021725-7923"
type input "GABSGMF-20250217-007"
type input "[DATE] 12:50 PM"
type input "[DATE]"
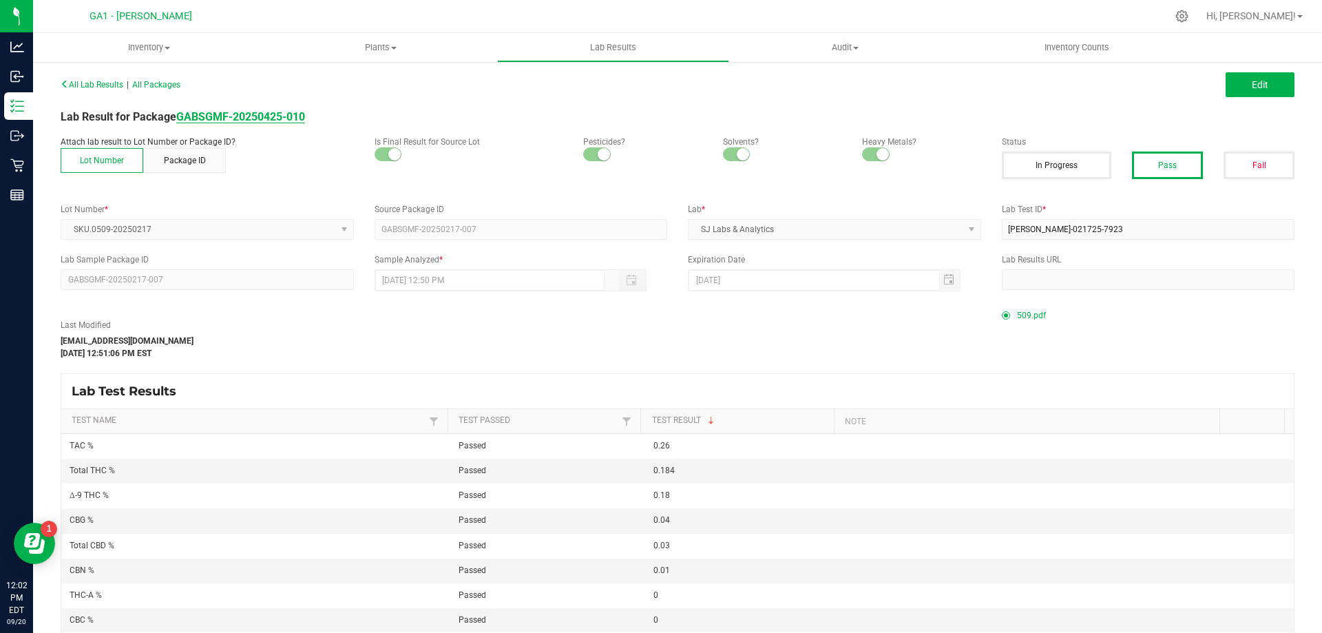
click at [301, 122] on strong "GABSGMF-20250425-010" at bounding box center [240, 116] width 129 height 13
click at [284, 120] on strong "GABSGMF-20250818-003" at bounding box center [240, 116] width 129 height 13
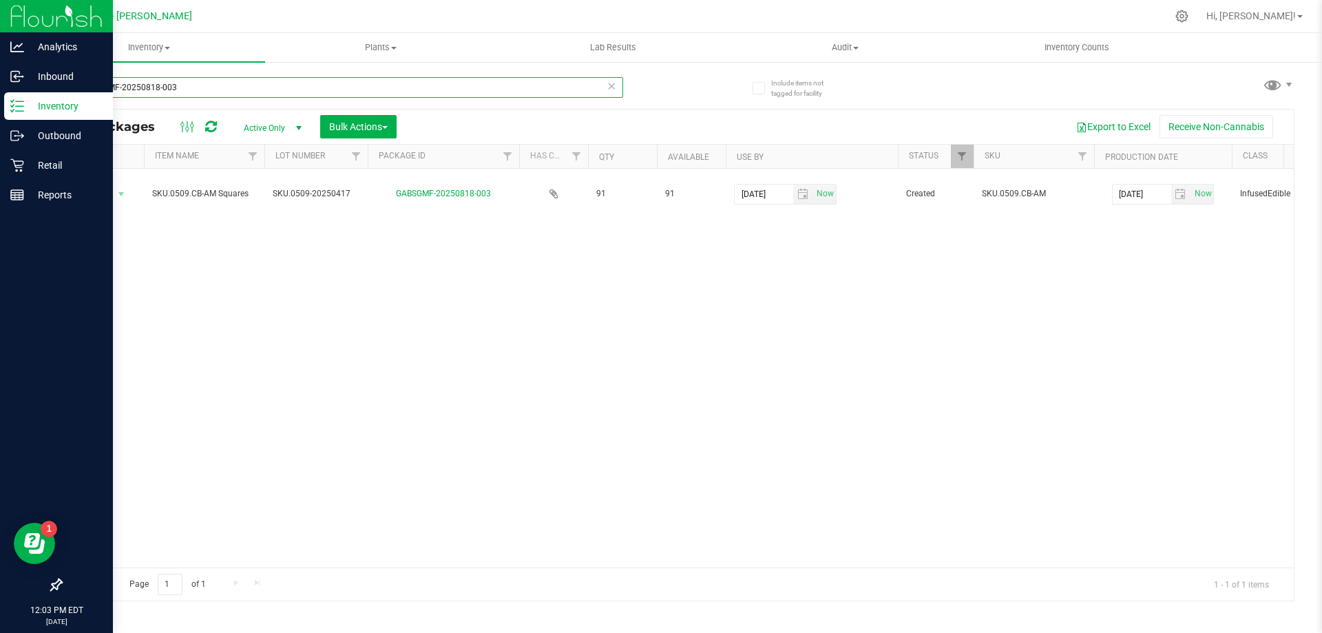
drag, startPoint x: 384, startPoint y: 76, endPoint x: 0, endPoint y: 93, distance: 383.9
click at [0, 93] on div "Analytics Inbound Inventory Outbound Retail Reports 12:03 PM EDT 09/20/2025 09/…" at bounding box center [661, 316] width 1322 height 633
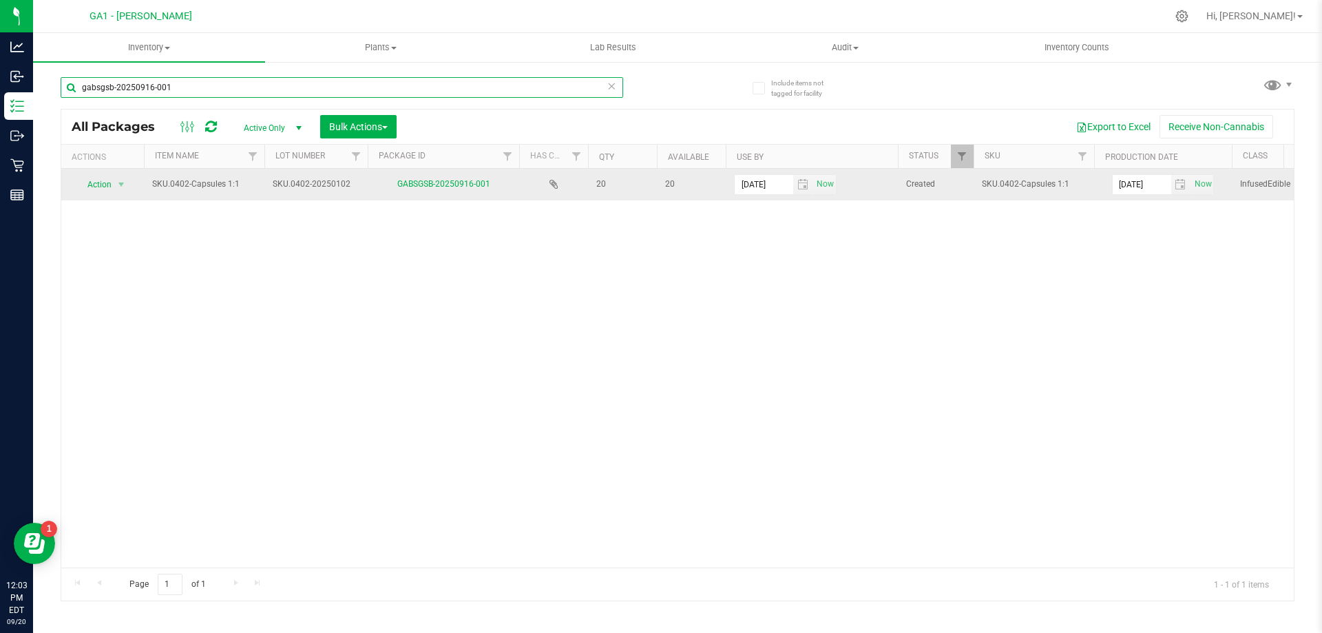
type input "gabsgsb-20250916-001"
drag, startPoint x: 151, startPoint y: 183, endPoint x: 493, endPoint y: 184, distance: 342.2
click at [493, 184] on tr "Action Action Adjust qty Create package Edit attributes Global inventory Locate…" at bounding box center [928, 185] width 1735 height 32
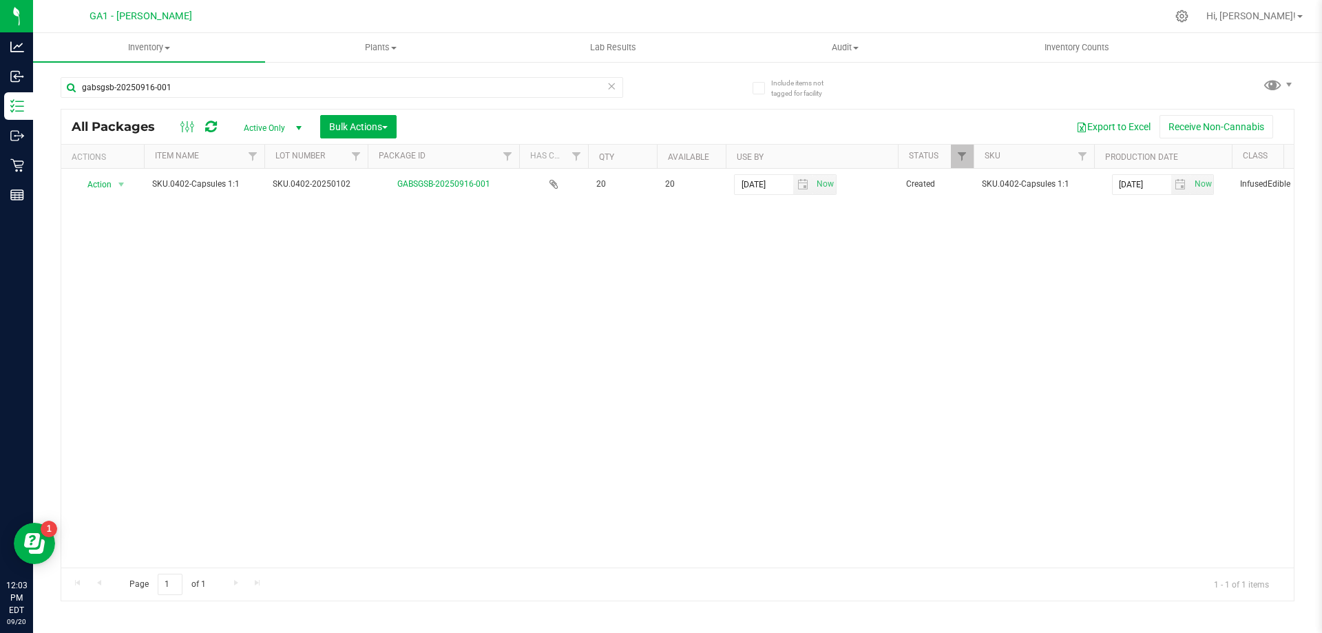
copy tr "SKU.0402-Capsules 1:1 SKU.0402-20250102 GABSGSB-20250916-001"
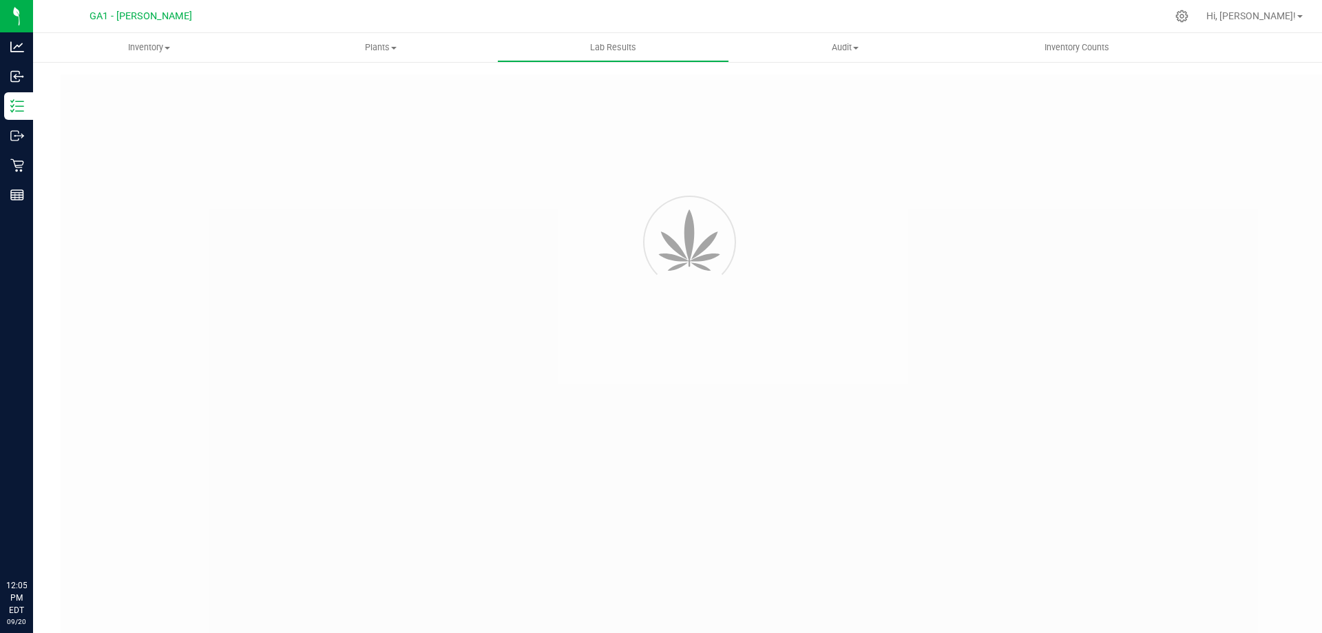
type input "GABSGMF-20250102-036"
type input "[PERSON_NAME]-010625-7415"
type input "GABSGMF-20250102-036"
type input "[DATE] 8:42 AM"
type input "[DATE]"
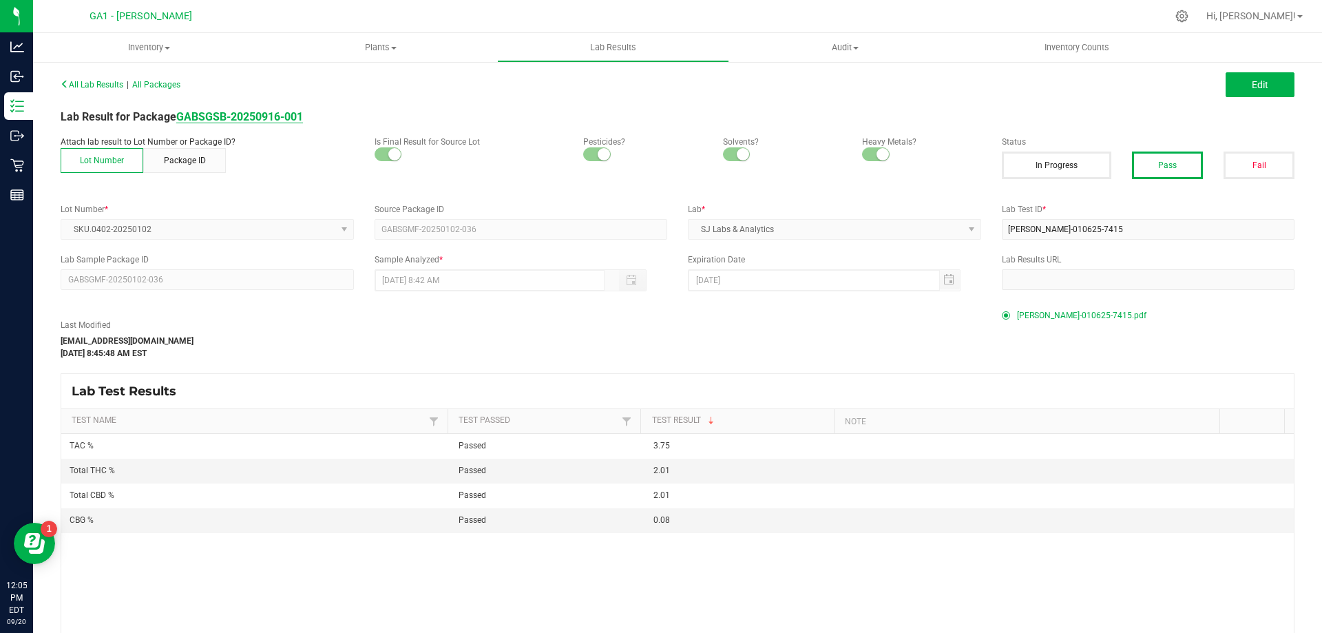
click at [253, 120] on strong "GABSGSB-20250916-001" at bounding box center [239, 116] width 127 height 13
